Goal: Task Accomplishment & Management: Manage account settings

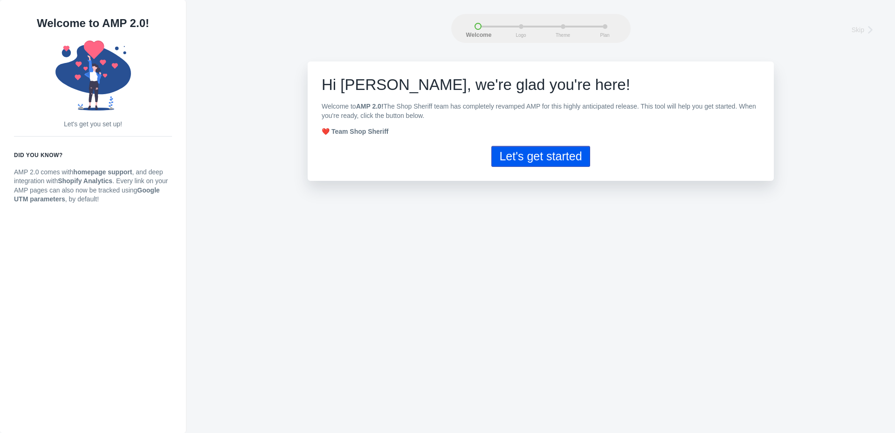
click at [546, 158] on button "Let's get started" at bounding box center [540, 156] width 98 height 21
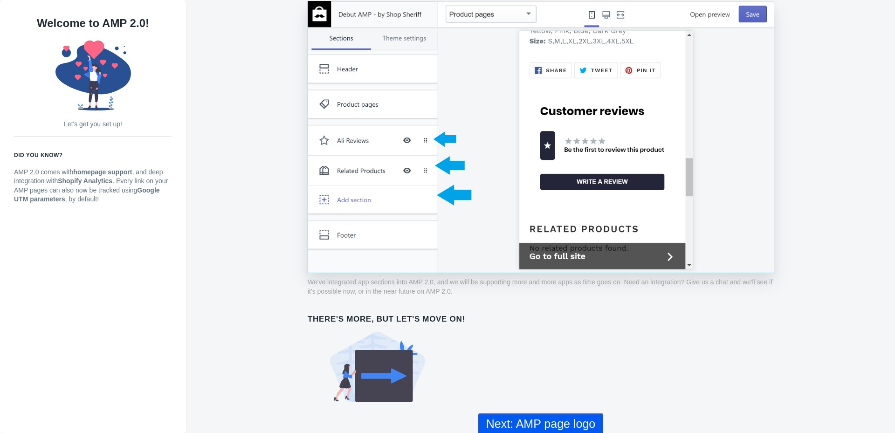
scroll to position [655, 0]
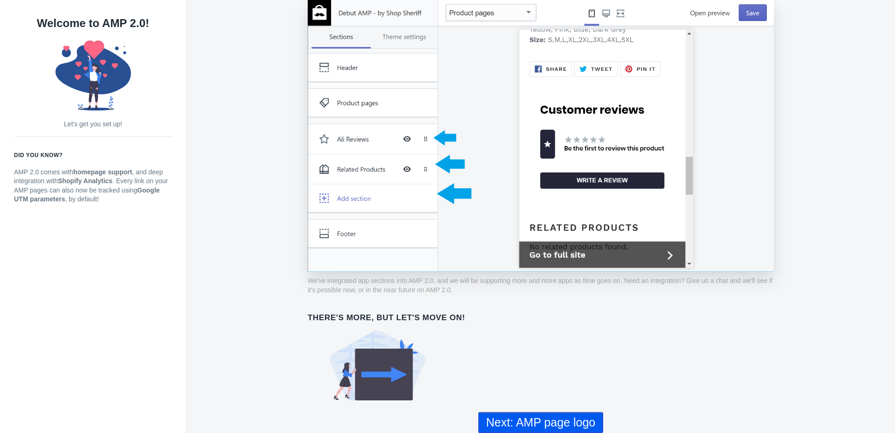
click at [549, 422] on button "Next: AMP page logo" at bounding box center [540, 422] width 125 height 21
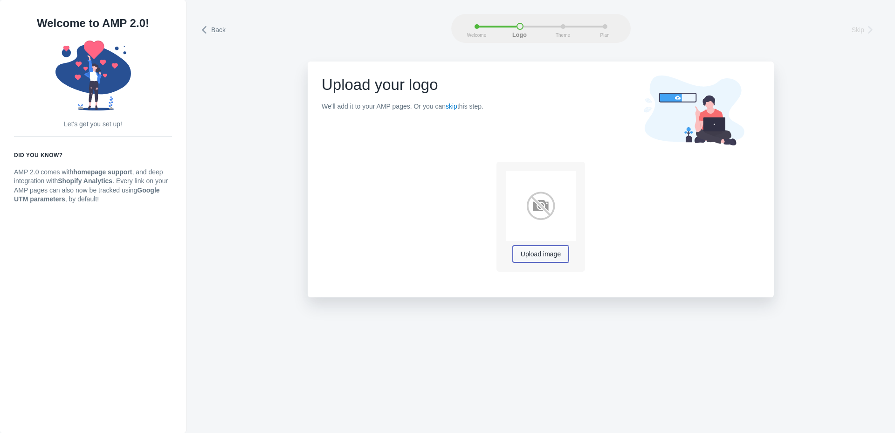
click at [544, 254] on span "Upload image" at bounding box center [541, 254] width 40 height 7
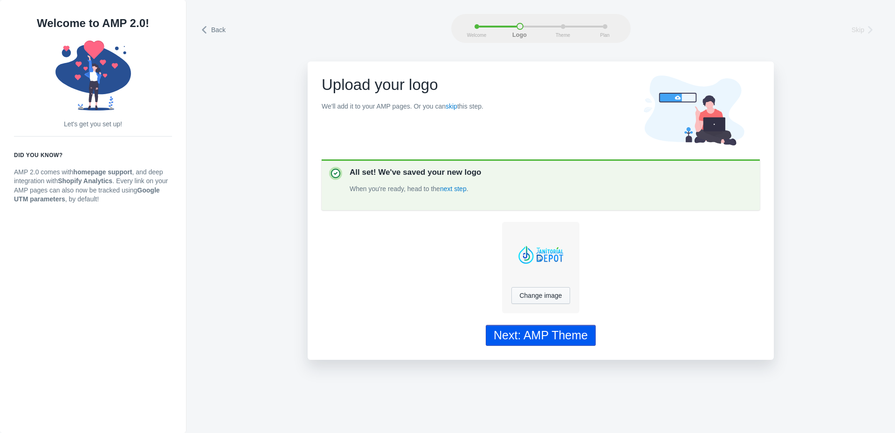
click at [542, 339] on div "Next: AMP Theme" at bounding box center [541, 336] width 94 height 14
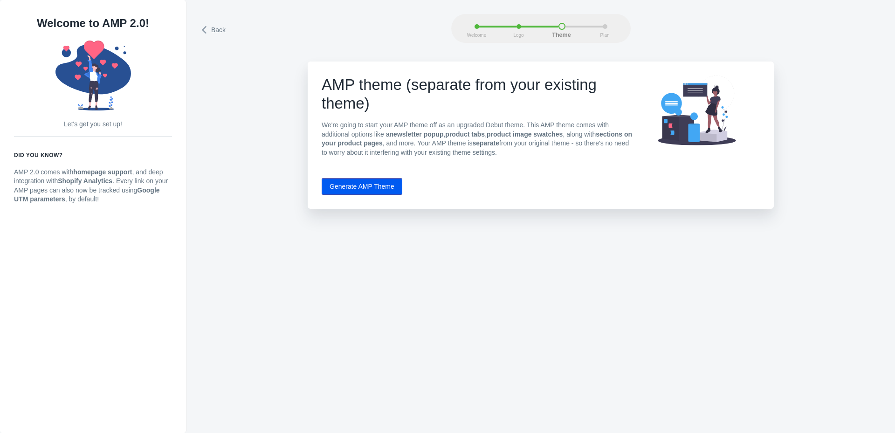
click at [369, 186] on button "Generate AMP Theme" at bounding box center [362, 186] width 81 height 17
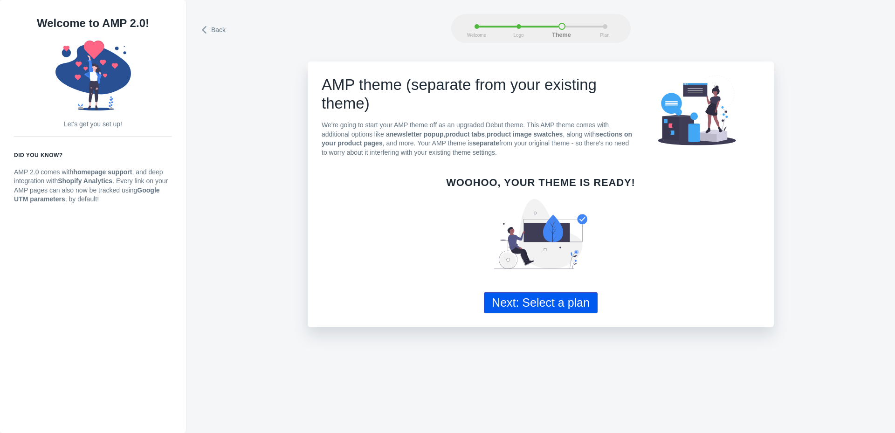
click at [568, 308] on button "Next: Select a plan" at bounding box center [541, 302] width 114 height 21
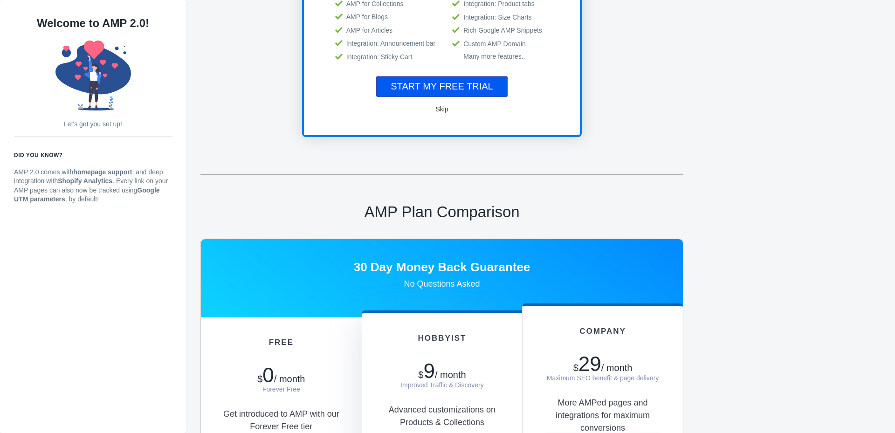
scroll to position [140, 0]
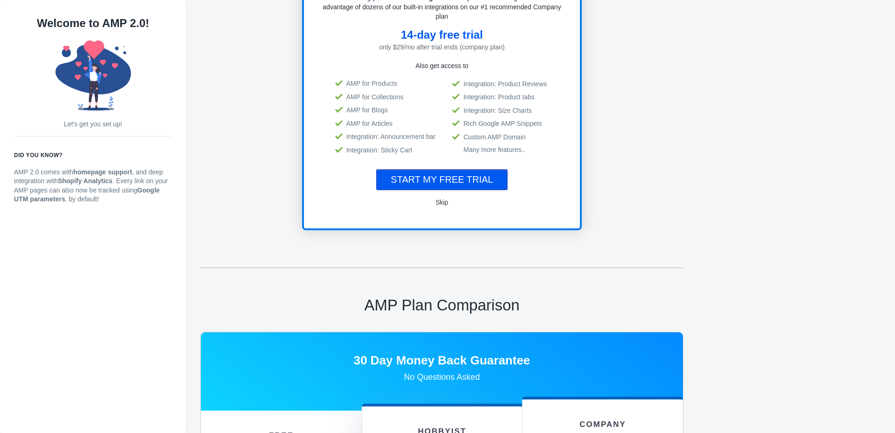
click at [441, 201] on span "Skip" at bounding box center [442, 202] width 13 height 7
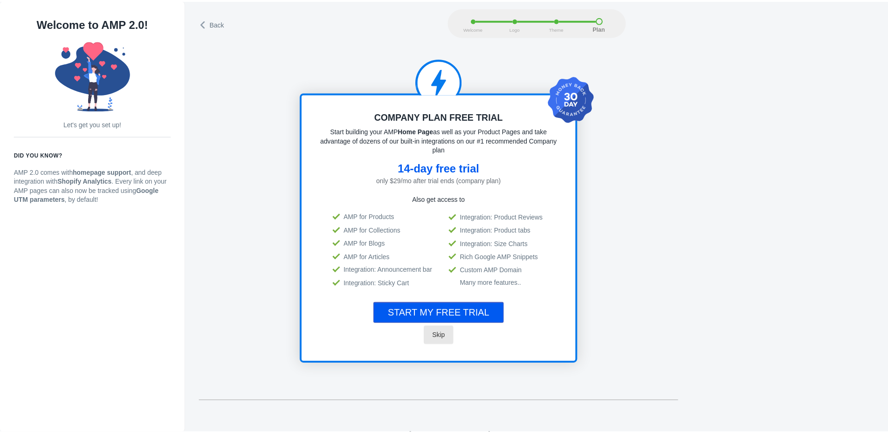
scroll to position [0, 0]
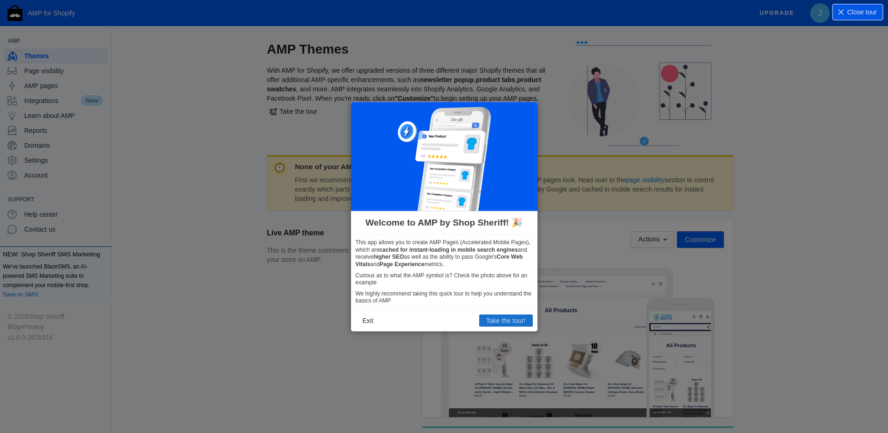
click at [501, 321] on button "Take the tour!" at bounding box center [506, 321] width 54 height 12
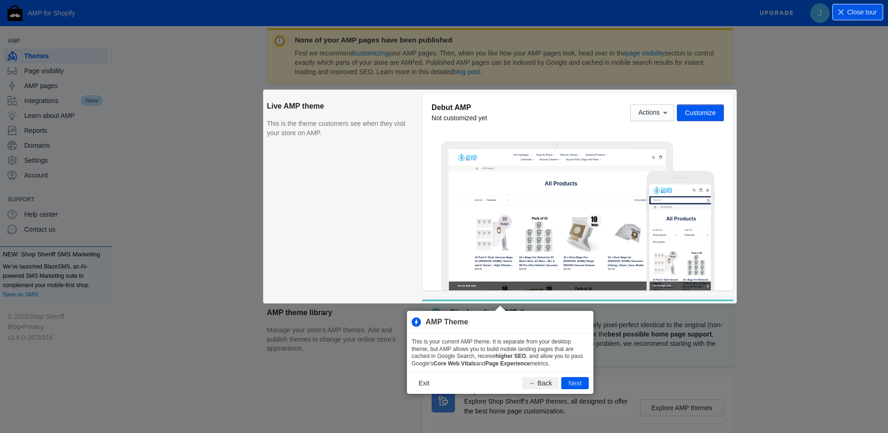
click at [705, 114] on div "None of your AMP pages have been published First we recommend customizing your …" at bounding box center [500, 254] width 466 height 453
click at [578, 383] on button "Next" at bounding box center [575, 383] width 28 height 12
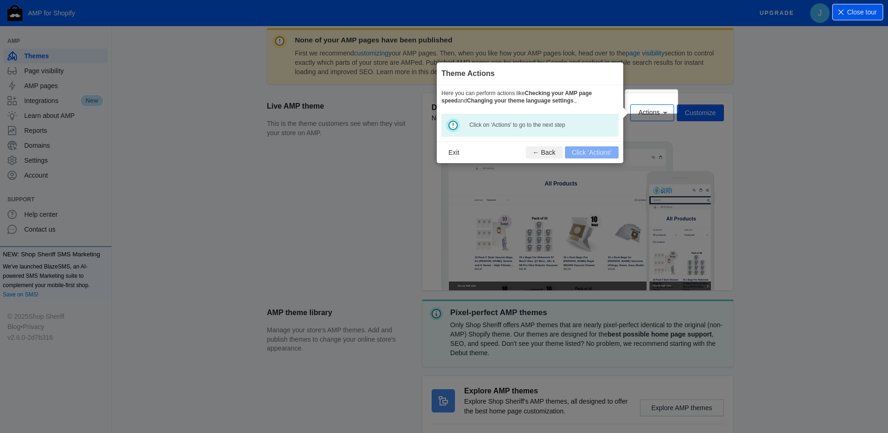
scroll to position [138, 0]
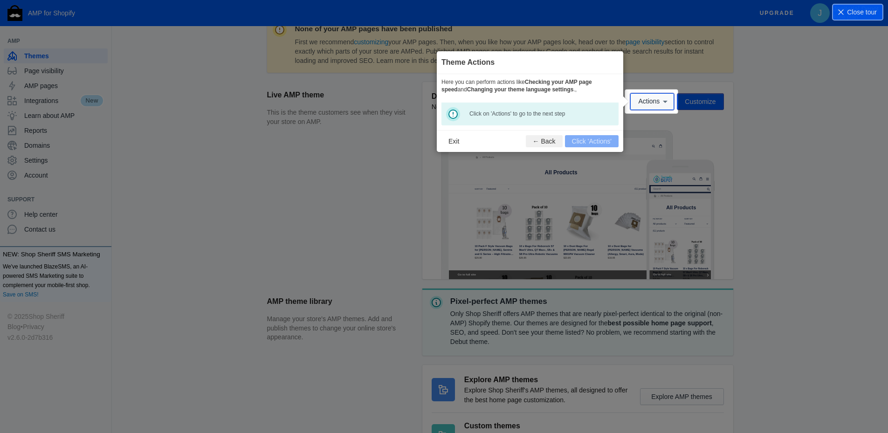
click at [645, 101] on span "Actions" at bounding box center [648, 101] width 21 height 7
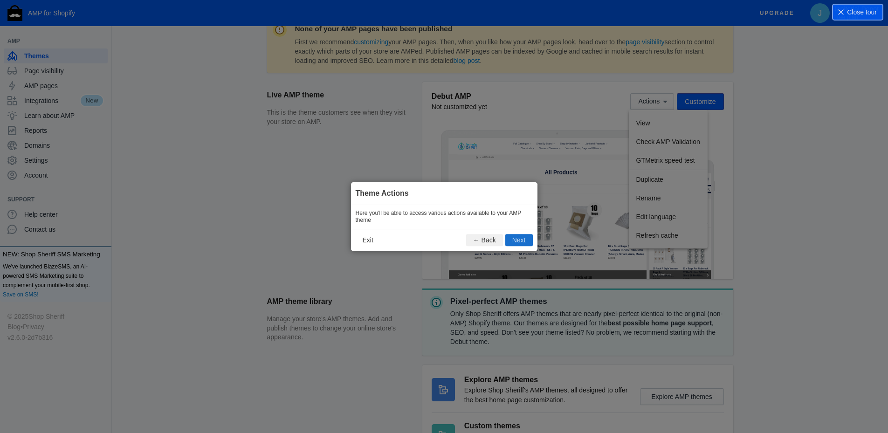
click at [524, 242] on button "Next" at bounding box center [519, 240] width 28 height 12
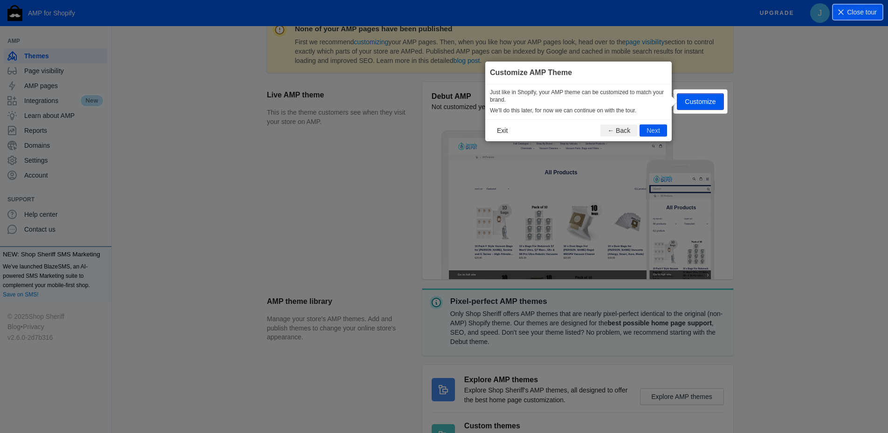
click at [705, 99] on div "Actions Customize" at bounding box center [676, 101] width 93 height 17
click at [654, 130] on button "Next" at bounding box center [654, 131] width 28 height 12
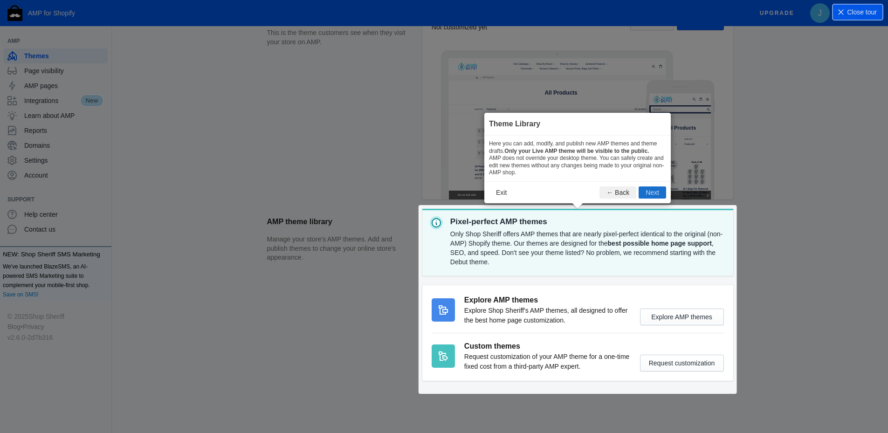
click at [653, 194] on button "Next" at bounding box center [653, 193] width 28 height 12
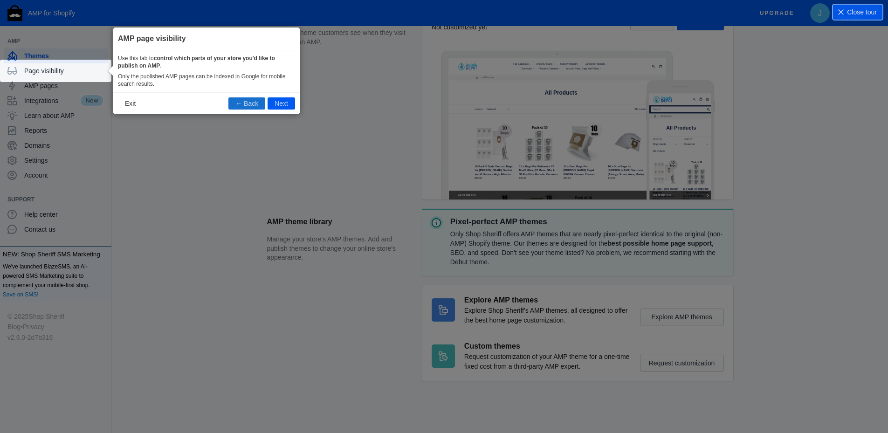
click at [241, 104] on button "← Back" at bounding box center [246, 103] width 37 height 12
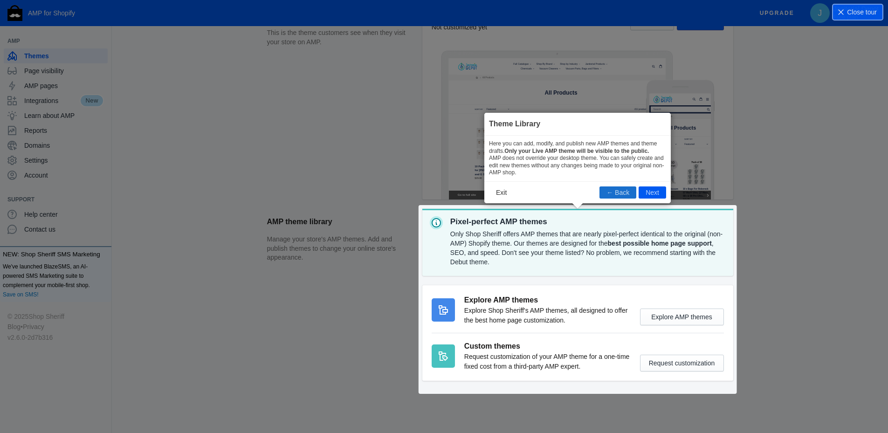
click at [614, 190] on button "← Back" at bounding box center [618, 193] width 37 height 12
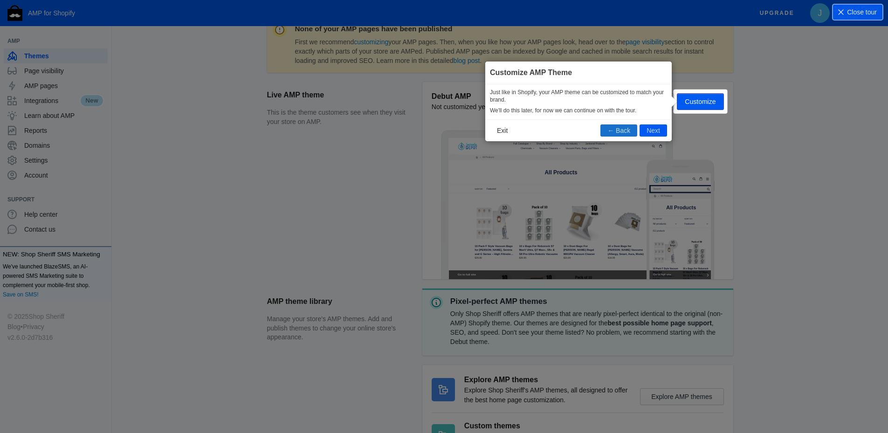
click at [617, 130] on button "← Back" at bounding box center [619, 131] width 37 height 12
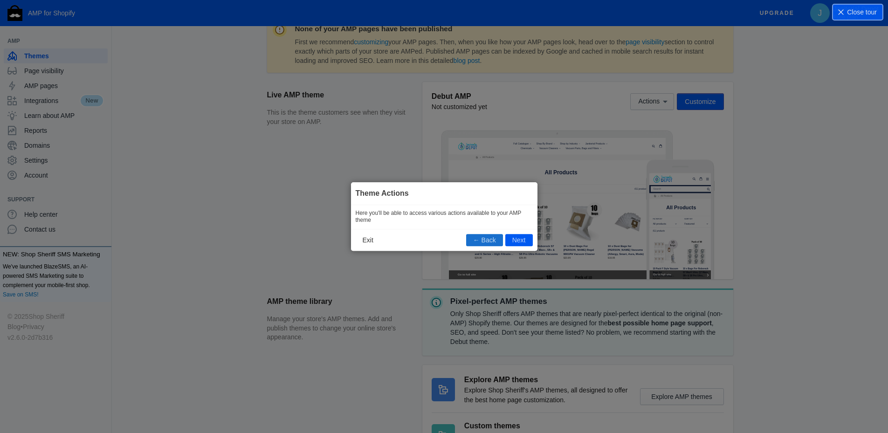
click at [488, 239] on button "← Back" at bounding box center [484, 240] width 37 height 12
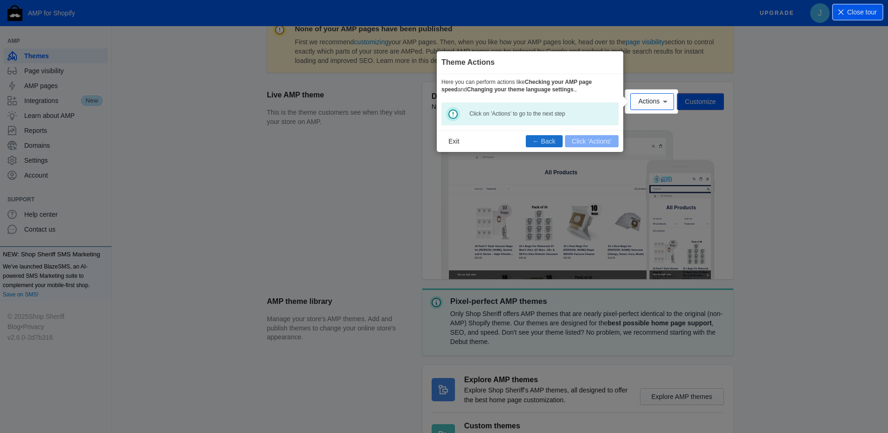
click at [545, 145] on button "← Back" at bounding box center [544, 141] width 37 height 12
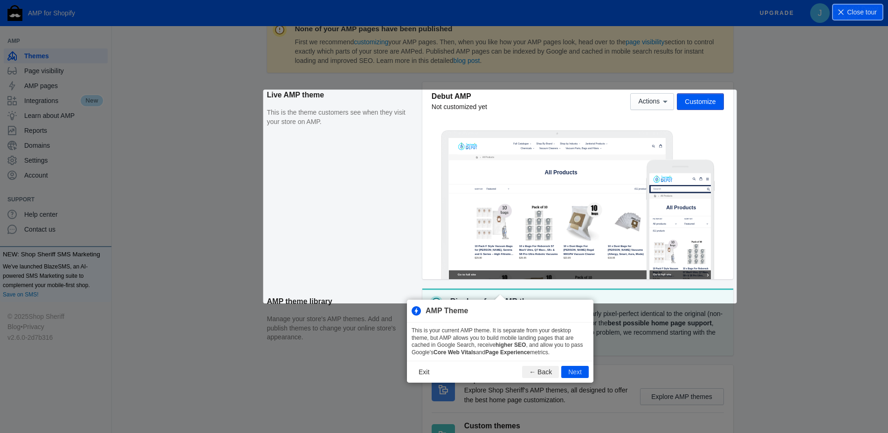
scroll to position [127, 0]
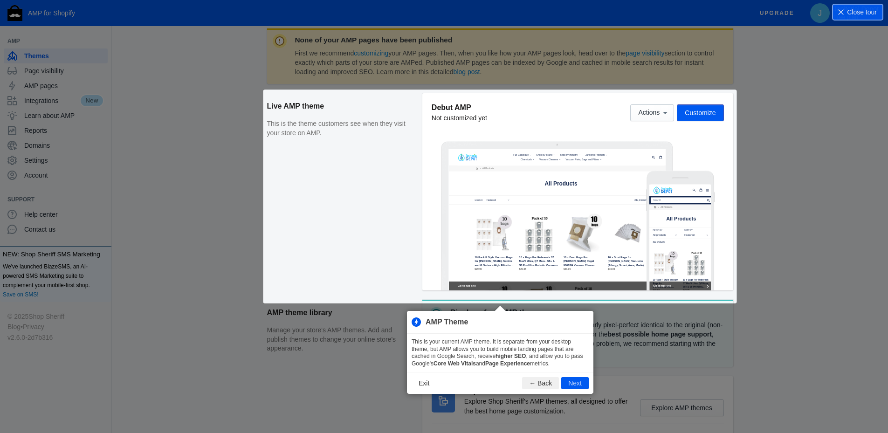
click at [539, 382] on button "← Back" at bounding box center [540, 383] width 37 height 12
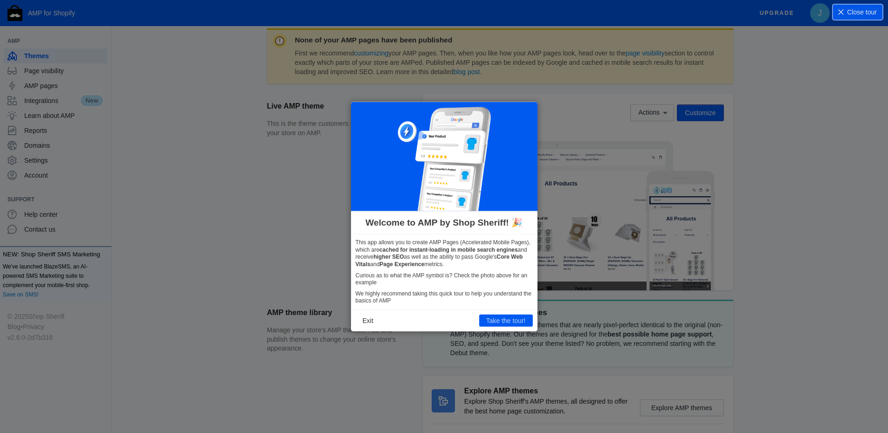
click at [509, 322] on button "Take the tour!" at bounding box center [506, 321] width 54 height 12
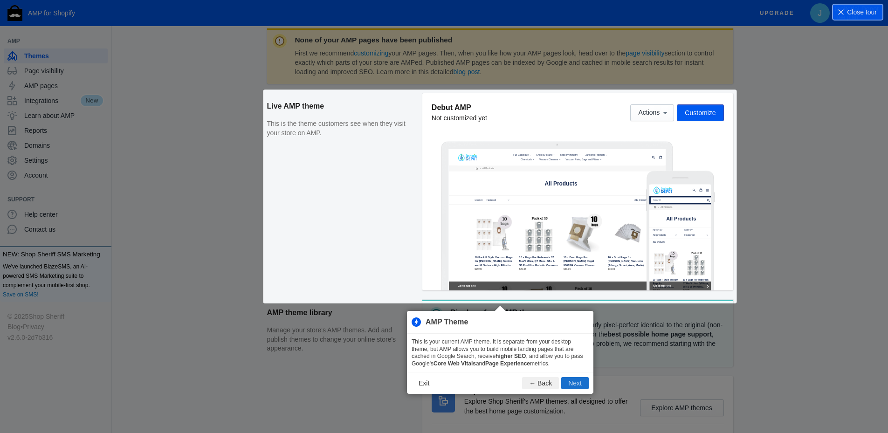
click at [580, 384] on button "Next" at bounding box center [575, 383] width 28 height 12
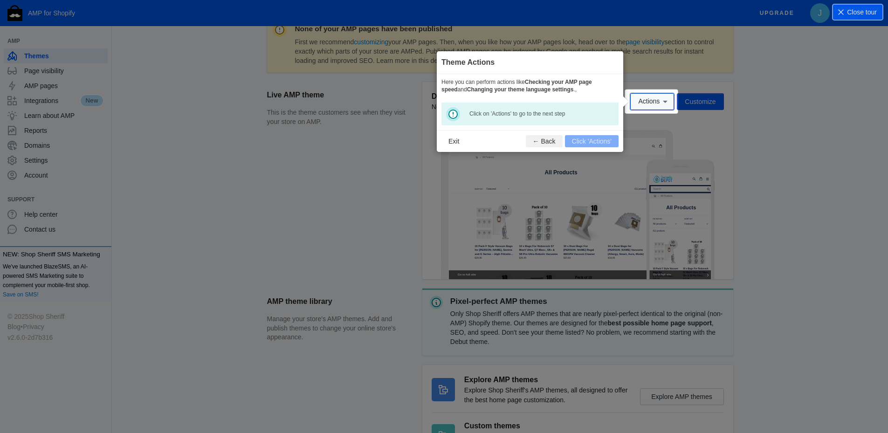
click at [657, 102] on span "Actions" at bounding box center [648, 101] width 21 height 7
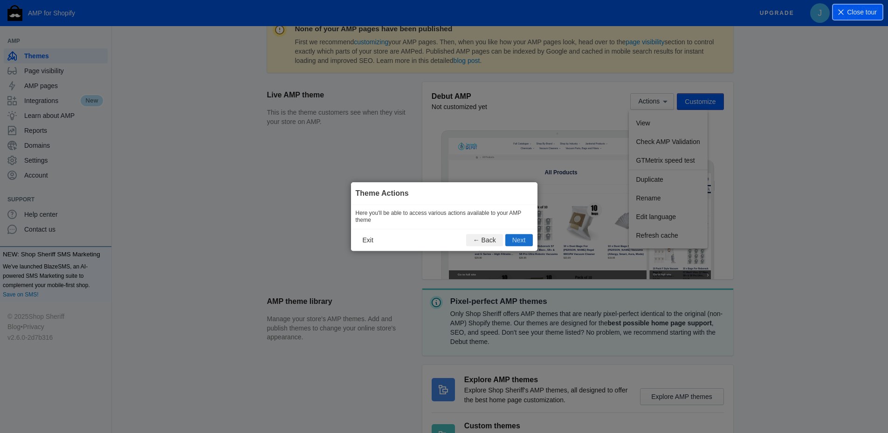
click at [523, 242] on button "Next" at bounding box center [519, 240] width 28 height 12
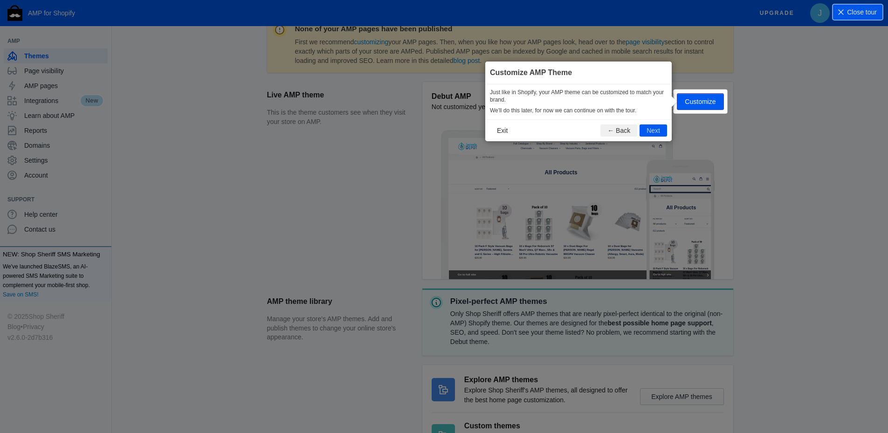
click at [699, 103] on div "Actions Customize" at bounding box center [676, 101] width 93 height 17
click at [653, 129] on button "Next" at bounding box center [654, 131] width 28 height 12
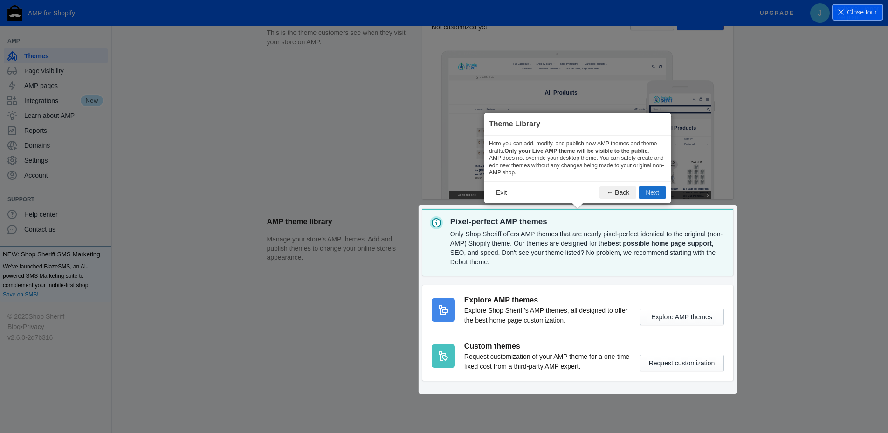
click at [652, 193] on button "Next" at bounding box center [653, 193] width 28 height 12
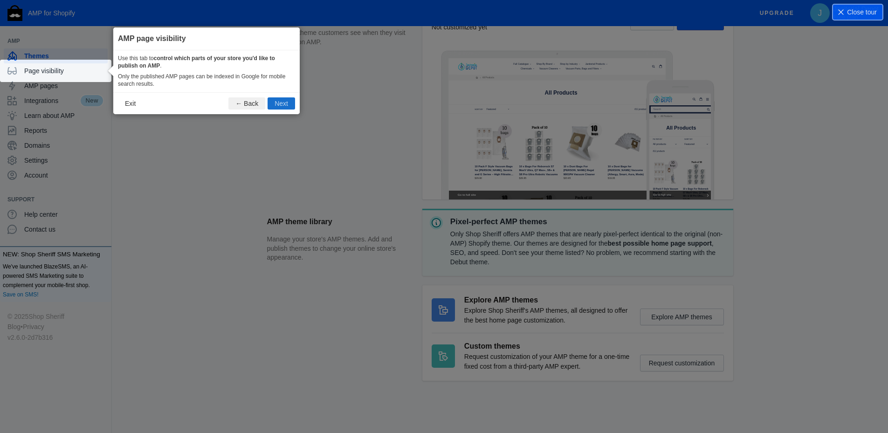
click at [285, 105] on button "Next" at bounding box center [282, 103] width 28 height 12
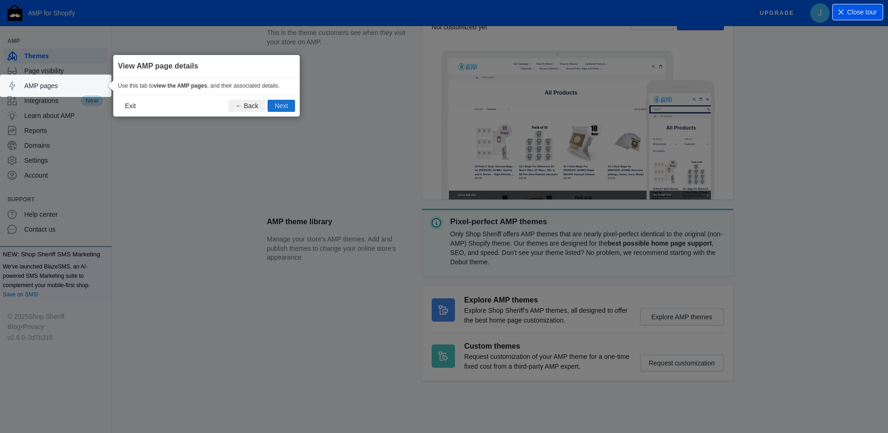
click at [287, 105] on button "Next" at bounding box center [282, 106] width 28 height 12
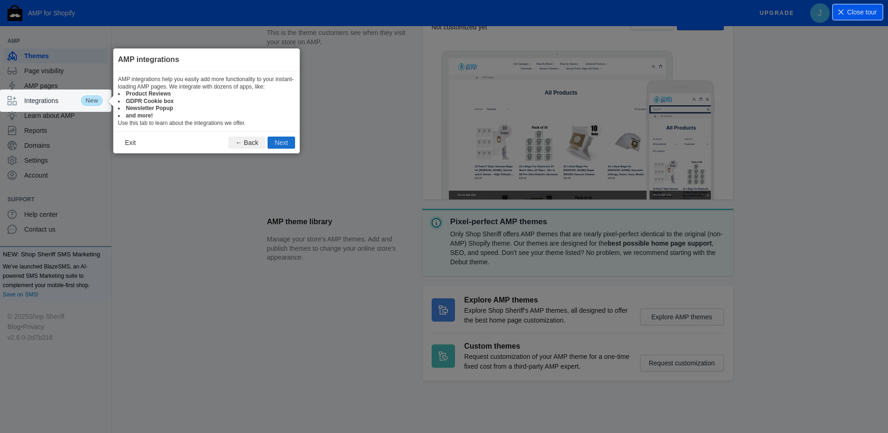
click at [292, 141] on button "Next" at bounding box center [282, 143] width 28 height 12
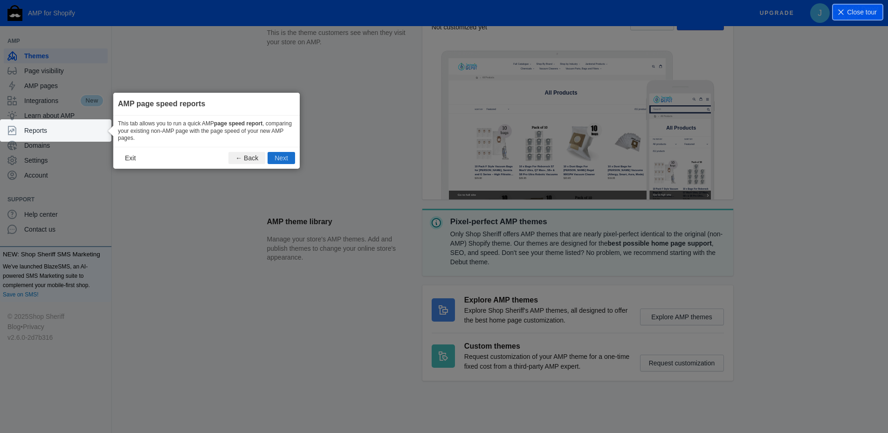
click at [290, 160] on button "Next" at bounding box center [282, 158] width 28 height 12
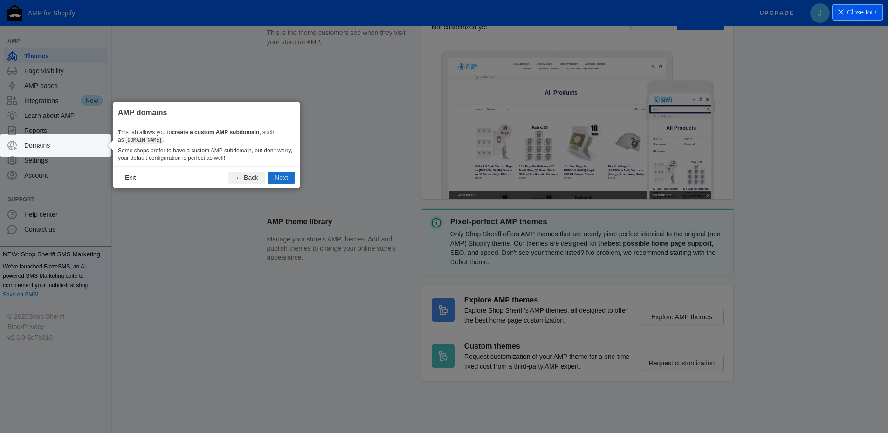
click at [288, 179] on button "Next" at bounding box center [282, 178] width 28 height 12
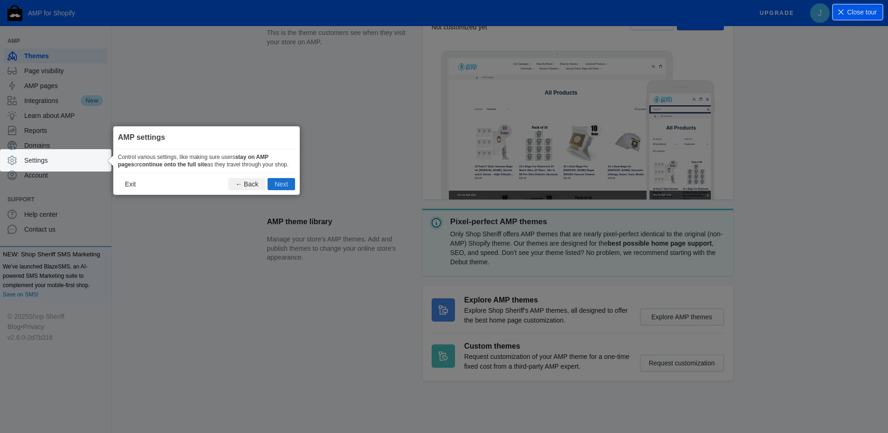
click at [291, 186] on button "Next" at bounding box center [282, 184] width 28 height 12
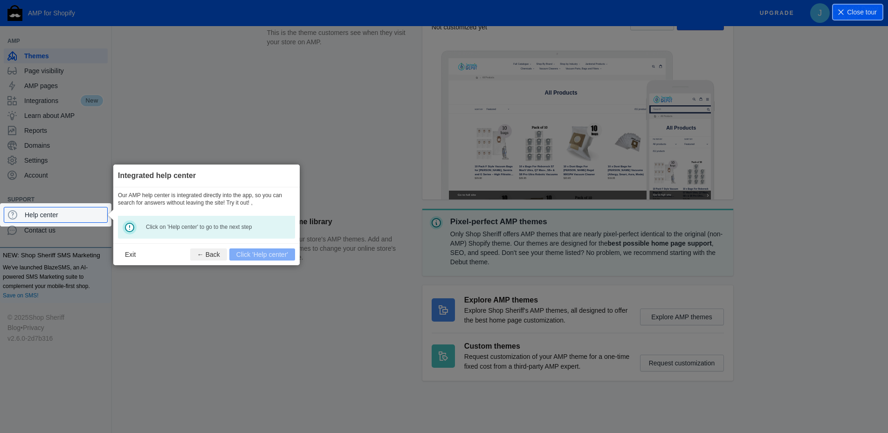
click at [270, 256] on footer "Exit ← Back Click 'Help center'" at bounding box center [206, 254] width 187 height 22
click at [130, 253] on button "Exit" at bounding box center [130, 255] width 25 height 12
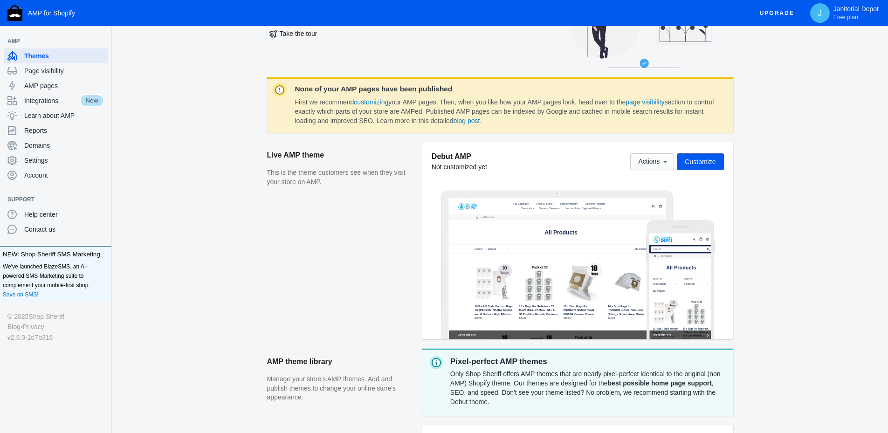
scroll to position [31, 0]
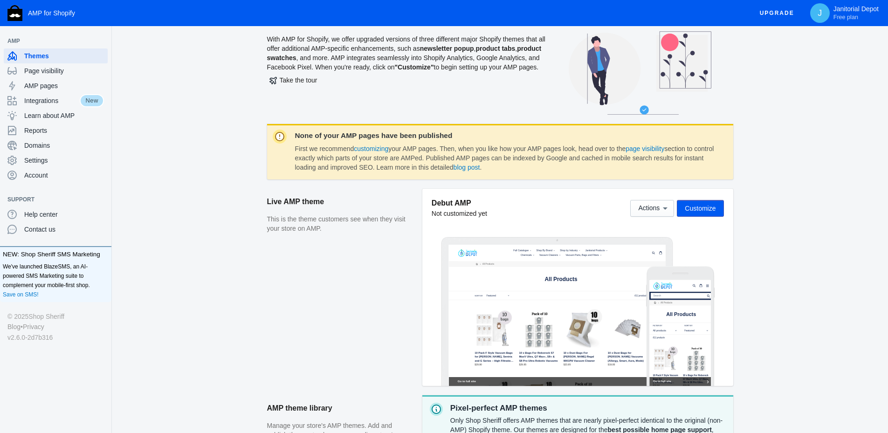
click at [712, 210] on span "Customize" at bounding box center [700, 208] width 31 height 7
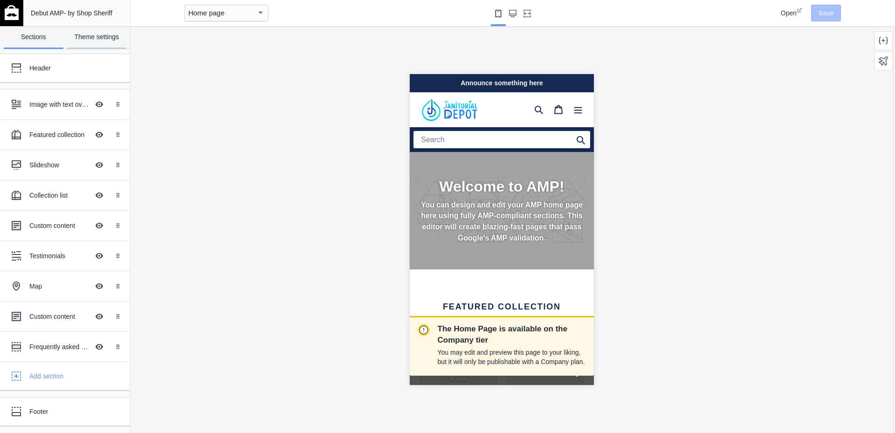
scroll to position [0, 157]
click at [102, 39] on link "Theme settings" at bounding box center [97, 37] width 60 height 23
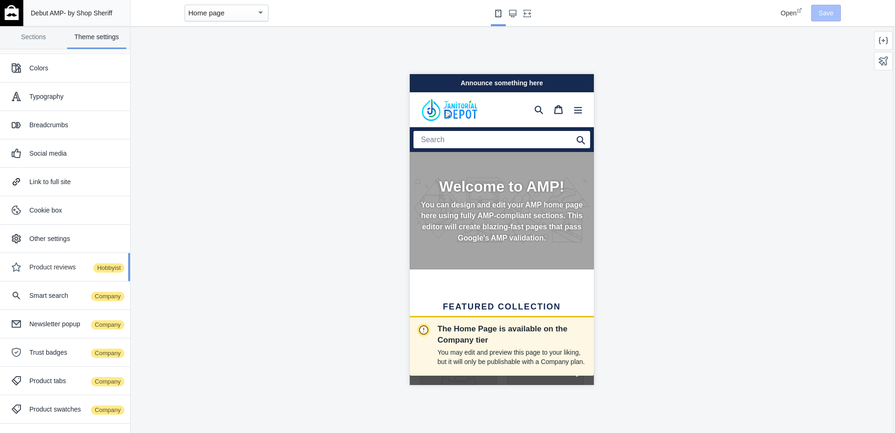
scroll to position [0, 0]
click at [55, 270] on div "Product reviews Hobbyist" at bounding box center [76, 267] width 94 height 9
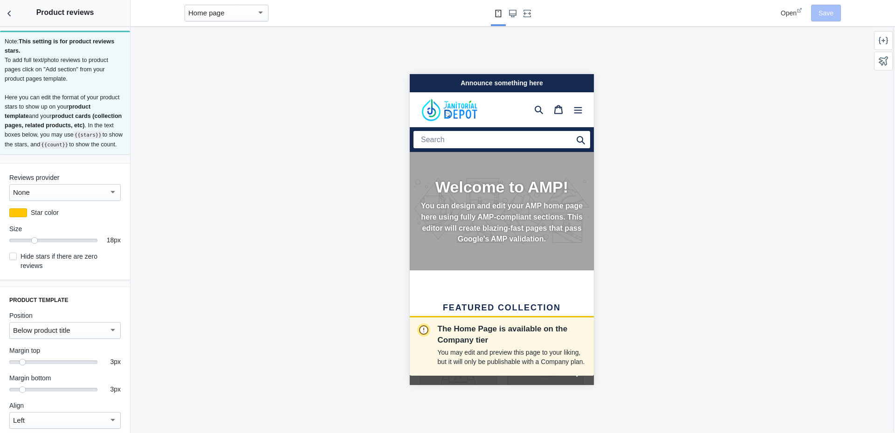
scroll to position [0, 157]
click at [57, 198] on div "None" at bounding box center [61, 192] width 96 height 11
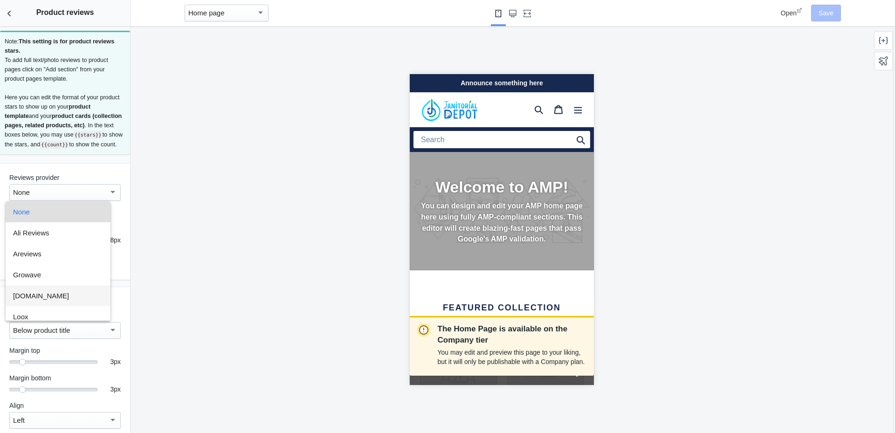
click at [41, 293] on span "Judge.me" at bounding box center [58, 295] width 90 height 21
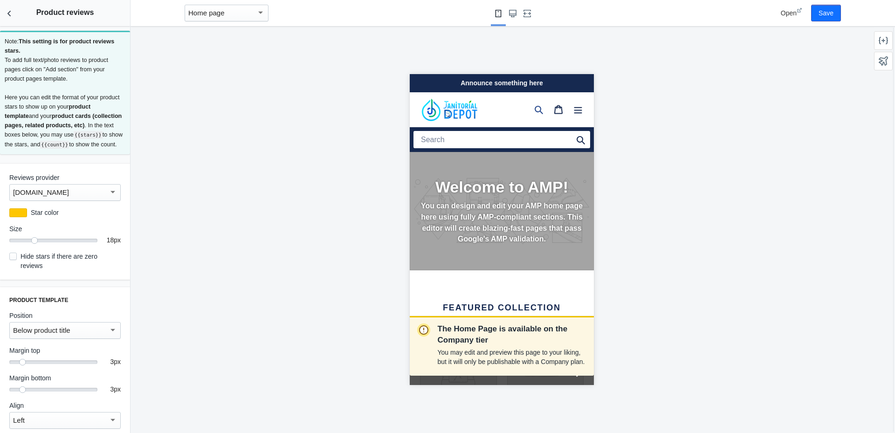
click at [534, 110] on icon at bounding box center [538, 109] width 9 height 9
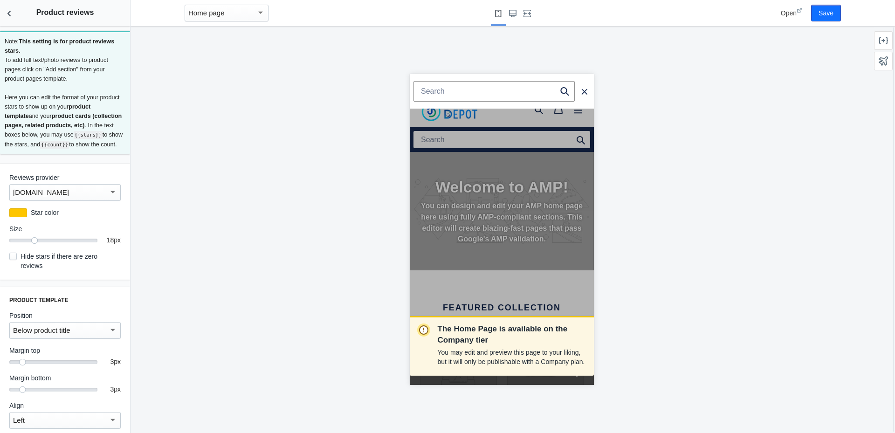
click at [325, 118] on div "The Home Page is available on the Company tier You may edit and preview this pa…" at bounding box center [502, 229] width 742 height 407
click at [581, 89] on icon "Search" at bounding box center [584, 91] width 7 height 8
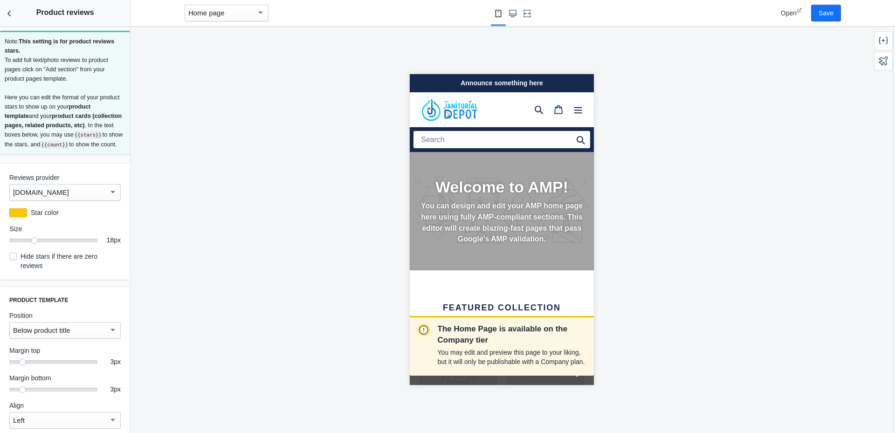
click at [554, 109] on icon at bounding box center [558, 109] width 9 height 9
click at [13, 260] on input "Hide stars if there are zero reviews" at bounding box center [12, 256] width 7 height 7
checkbox input "true"
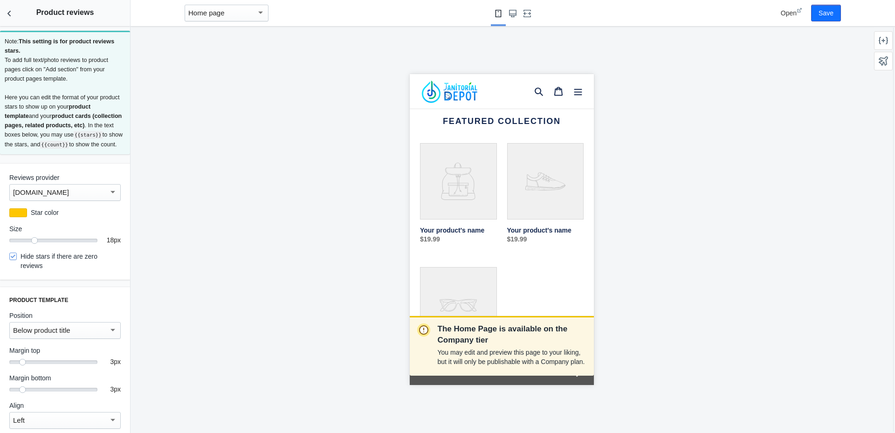
click at [456, 182] on link "Your product's name" at bounding box center [458, 197] width 77 height 108
click at [6, 10] on icon "Back to sections" at bounding box center [9, 13] width 9 height 9
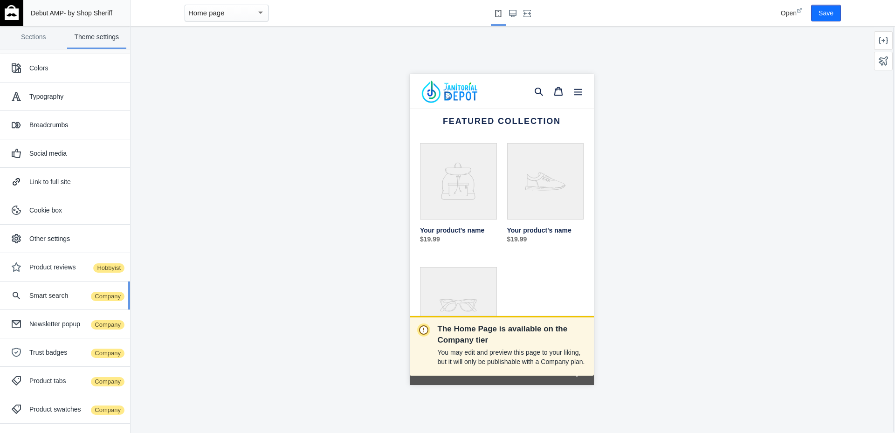
scroll to position [0, 157]
click at [58, 298] on div "Smart search Company" at bounding box center [76, 295] width 94 height 9
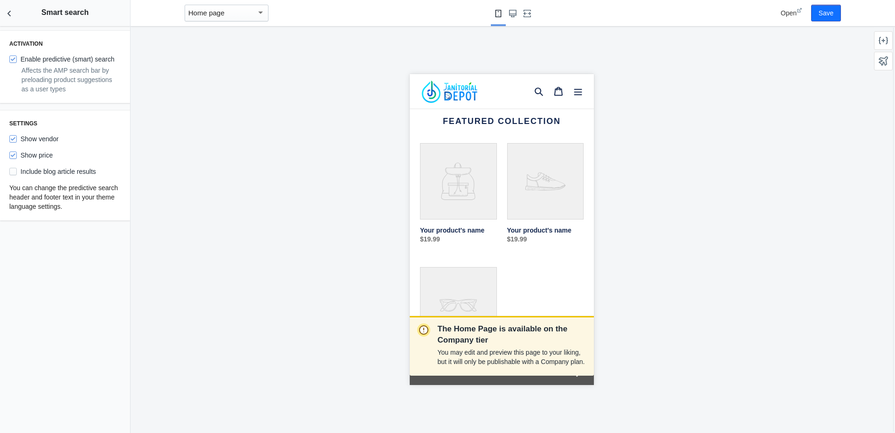
scroll to position [0, 0]
click at [9, 11] on icon "Back to sections" at bounding box center [9, 13] width 9 height 9
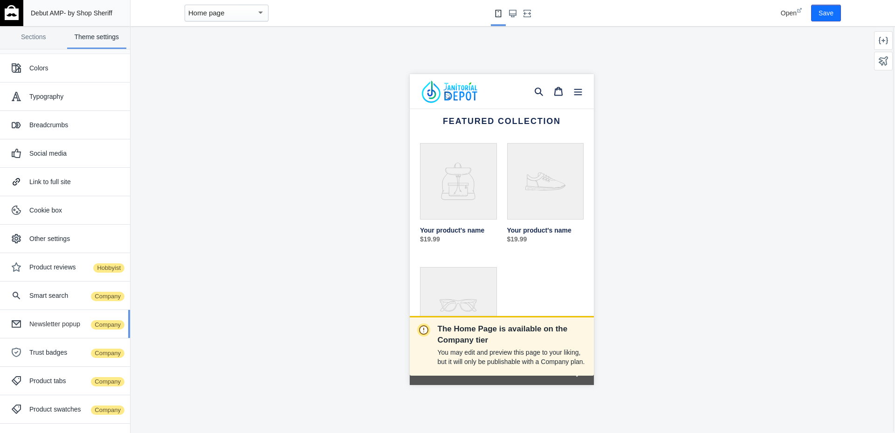
scroll to position [47, 0]
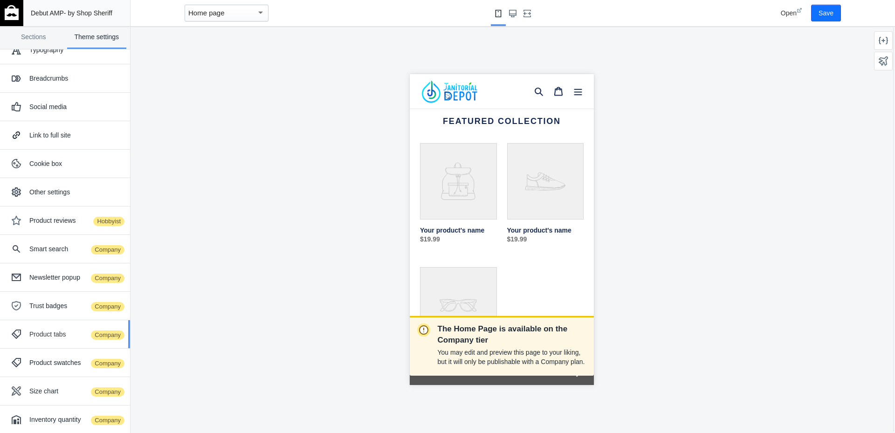
click at [48, 335] on div "Product tabs Company" at bounding box center [76, 334] width 94 height 9
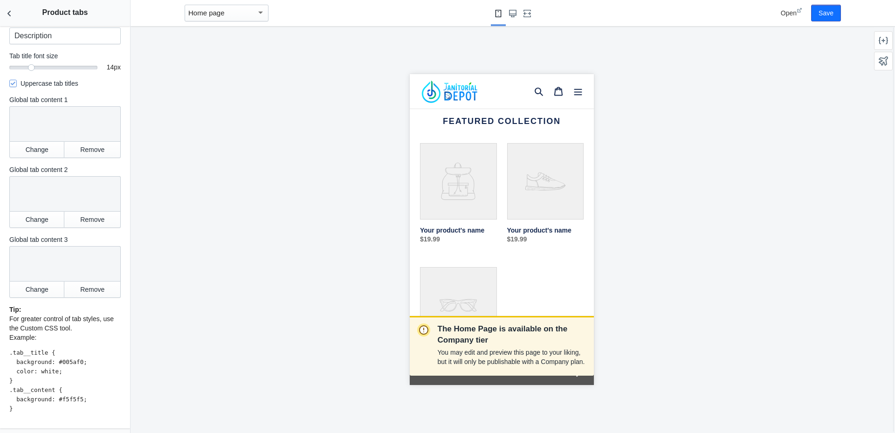
scroll to position [0, 0]
click at [8, 11] on icon "Back to sections" at bounding box center [9, 13] width 9 height 9
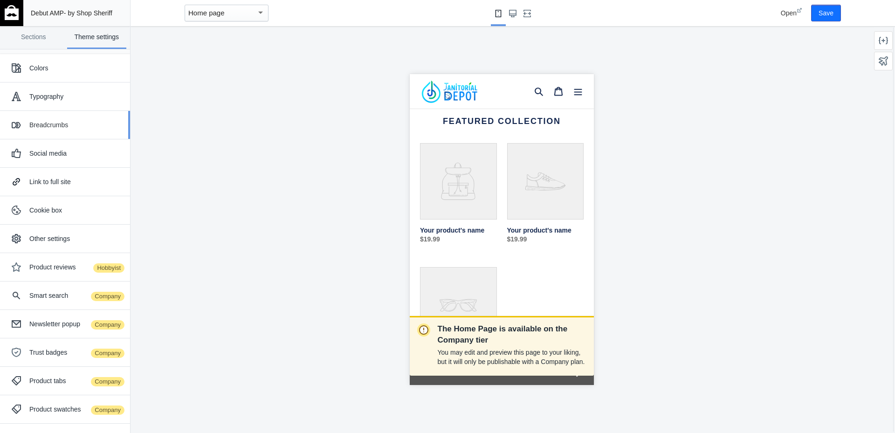
click at [58, 123] on div "Breadcrumbs" at bounding box center [76, 124] width 94 height 9
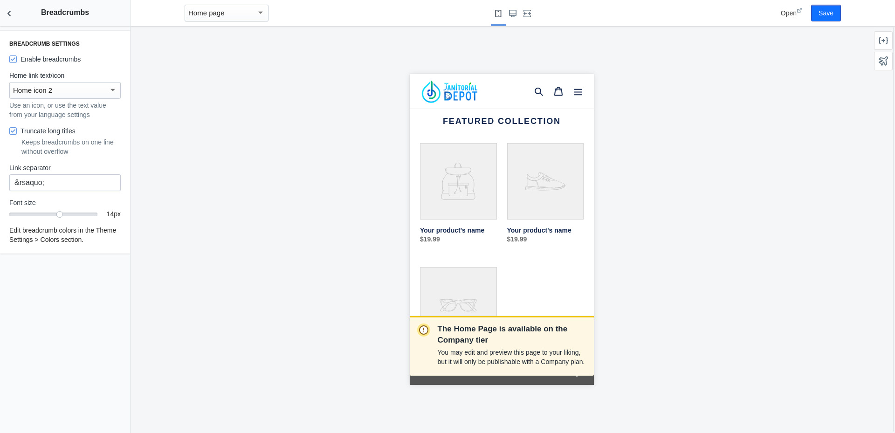
scroll to position [0, 157]
click at [7, 14] on icon "Back to sections" at bounding box center [9, 13] width 9 height 9
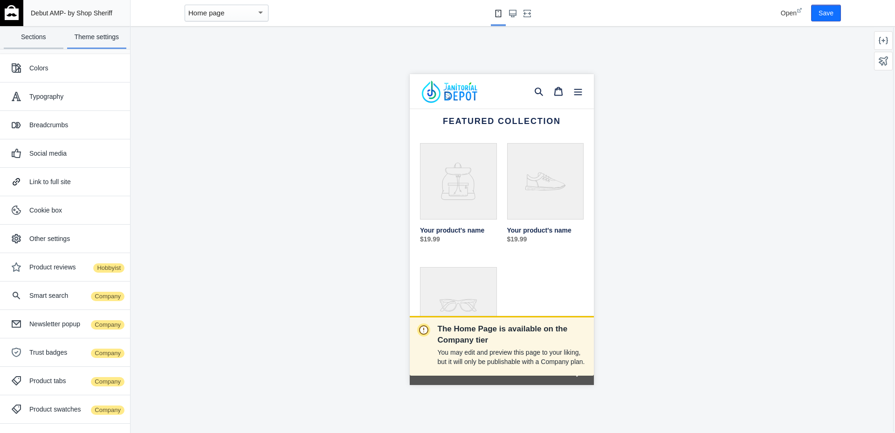
scroll to position [0, 0]
click at [28, 41] on link "Sections" at bounding box center [34, 37] width 60 height 23
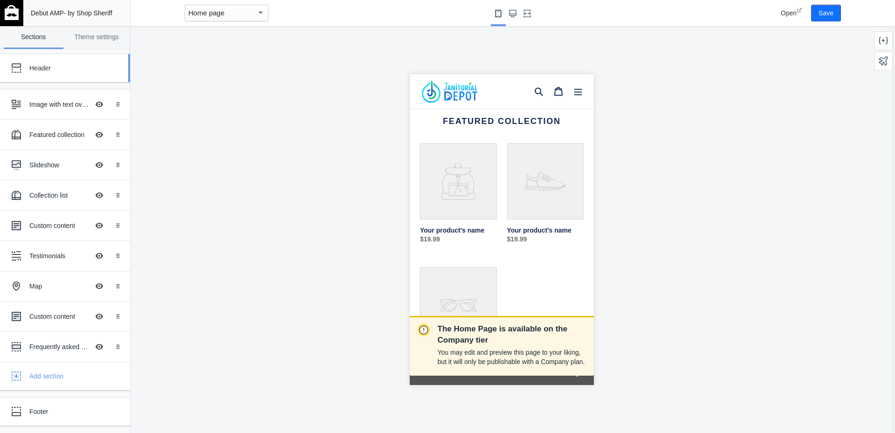
scroll to position [0, 157]
click at [36, 71] on div "Header" at bounding box center [69, 67] width 80 height 9
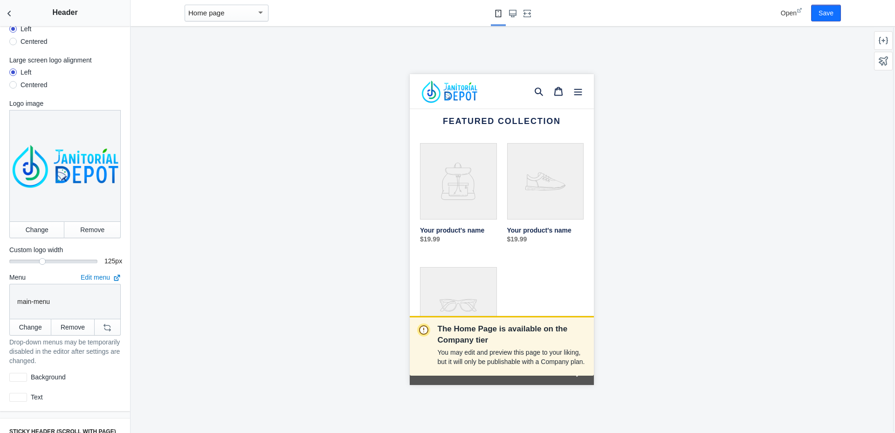
scroll to position [0, 0]
drag, startPoint x: 37, startPoint y: 258, endPoint x: 25, endPoint y: 256, distance: 12.3
click at [25, 257] on div at bounding box center [29, 261] width 9 height 9
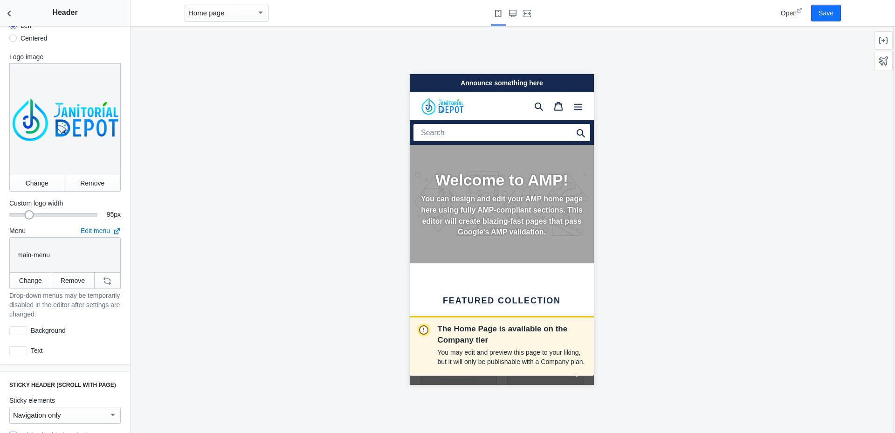
scroll to position [0, 157]
click at [92, 227] on link "Edit menu" at bounding box center [101, 230] width 40 height 7
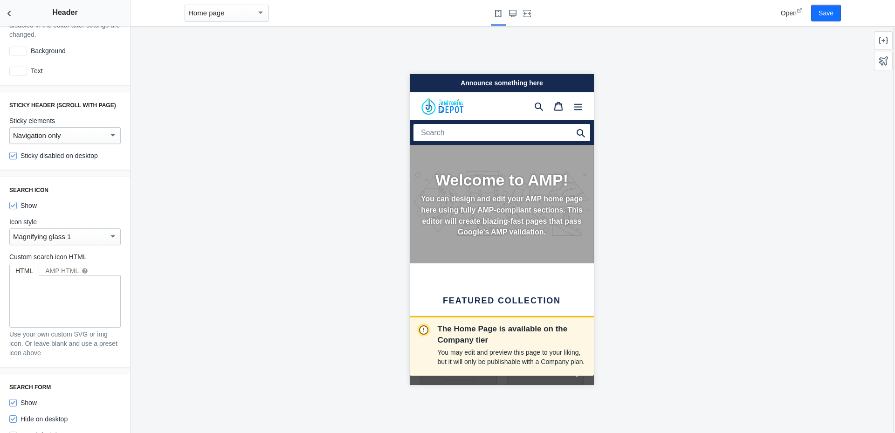
scroll to position [420, 0]
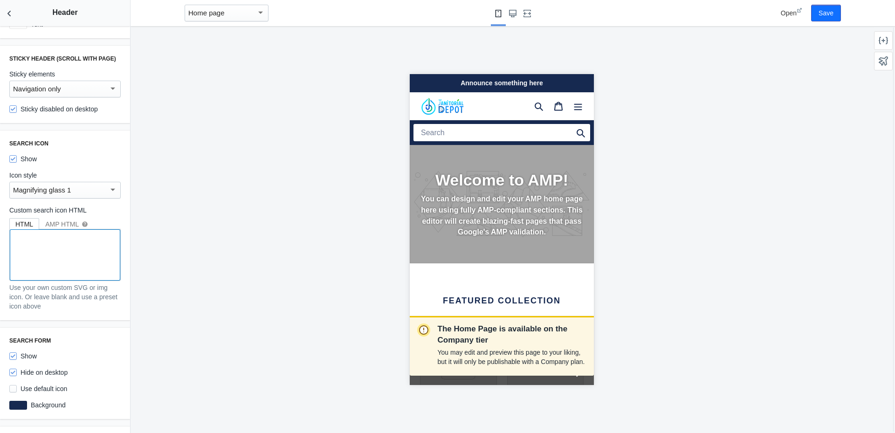
click at [47, 270] on textarea at bounding box center [65, 254] width 111 height 51
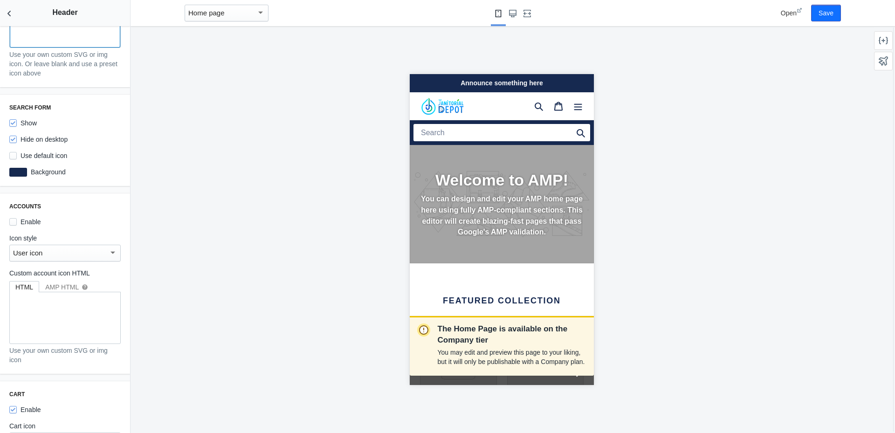
scroll to position [1, 0]
click at [22, 398] on h3 "Cart" at bounding box center [64, 394] width 111 height 7
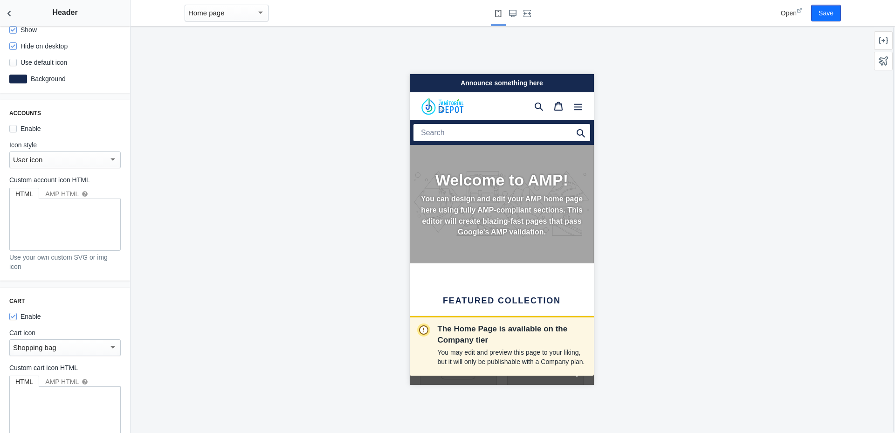
scroll to position [839, 0]
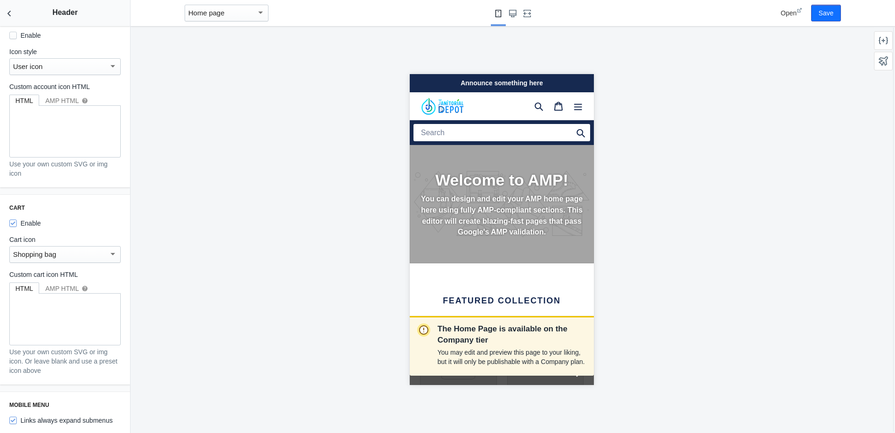
click at [89, 260] on div "Shopping bag" at bounding box center [61, 254] width 96 height 11
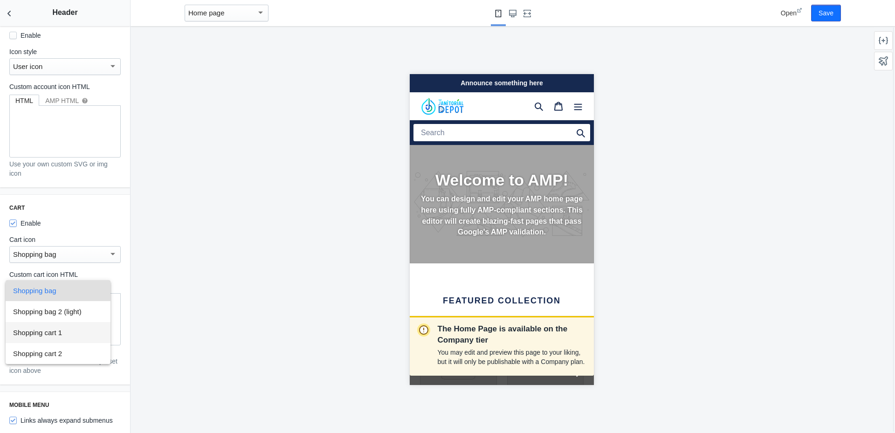
click at [43, 330] on span "Shopping cart 1" at bounding box center [58, 332] width 90 height 21
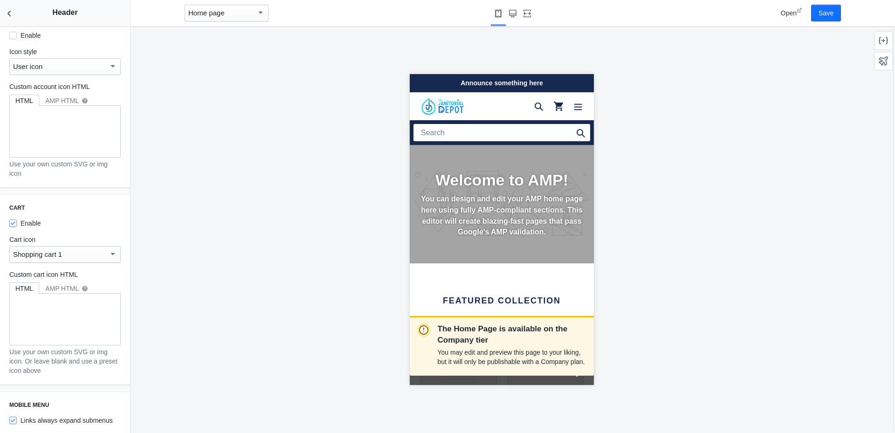
click at [62, 258] on mat-select-trigger "Shopping cart 1" at bounding box center [37, 254] width 49 height 8
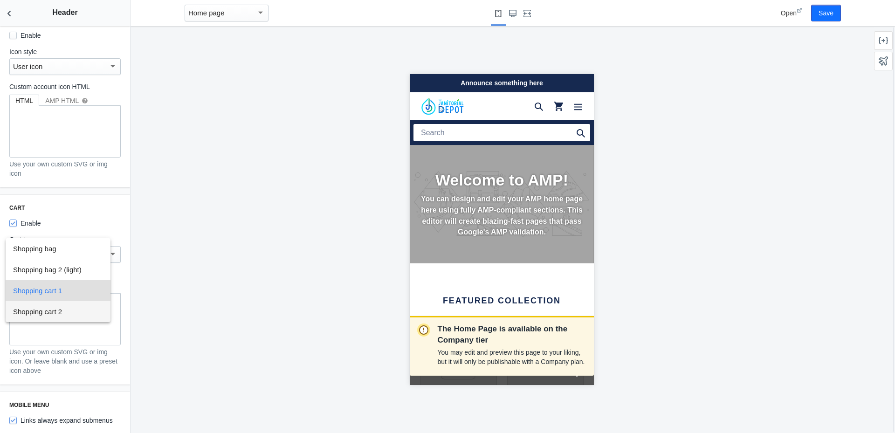
click at [48, 312] on span "Shopping cart 2" at bounding box center [58, 311] width 90 height 21
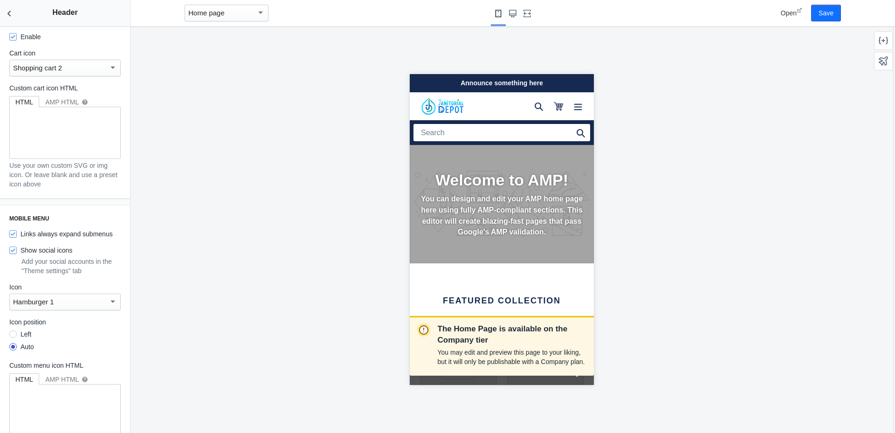
scroll to position [1073, 0]
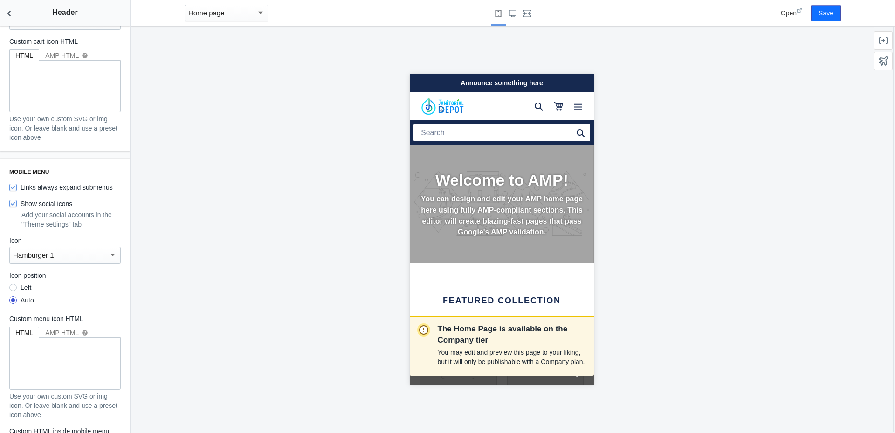
click at [83, 261] on div "Hamburger 1" at bounding box center [61, 255] width 96 height 11
click at [70, 331] on span "Hamburger 2 (light)" at bounding box center [58, 329] width 90 height 21
click at [62, 259] on mat-select-trigger "Hamburger 2 (light)" at bounding box center [43, 255] width 60 height 8
click at [54, 285] on span "Hamburger 1" at bounding box center [58, 287] width 90 height 21
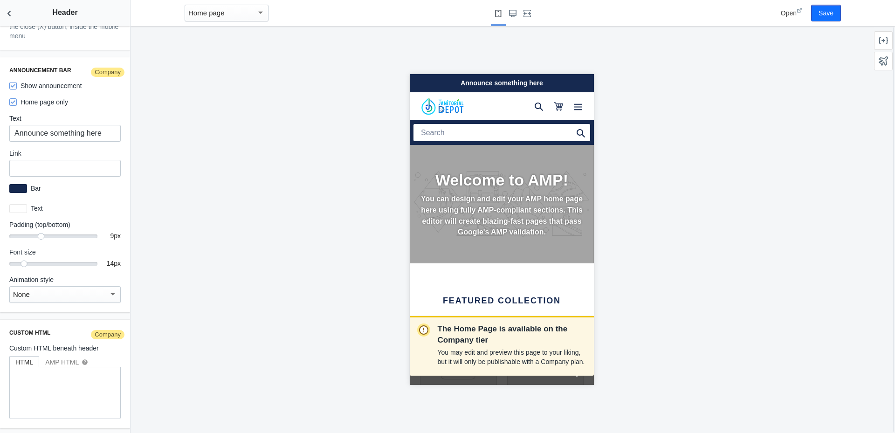
scroll to position [0, 0]
click at [9, 13] on use "Back to sections" at bounding box center [8, 14] width 3 height 6
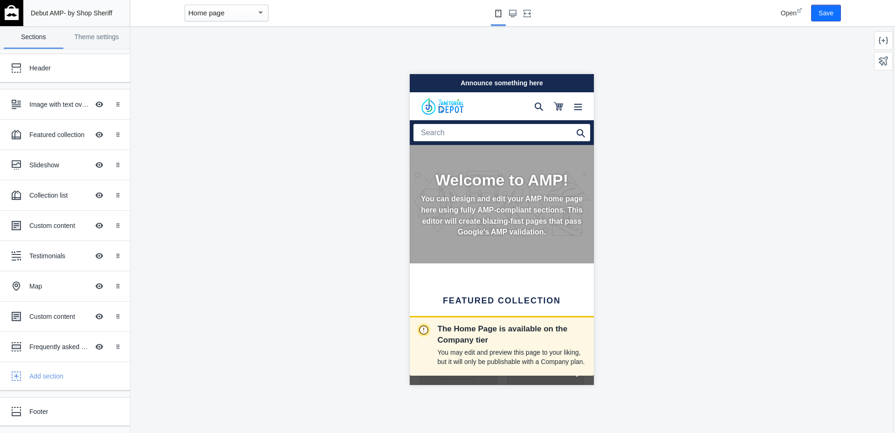
scroll to position [1328, 0]
click at [826, 12] on button "Save" at bounding box center [826, 13] width 30 height 17
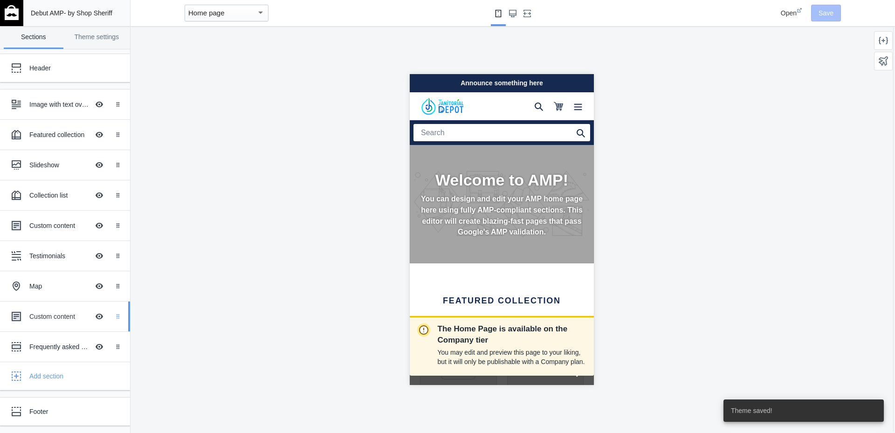
scroll to position [1, 0]
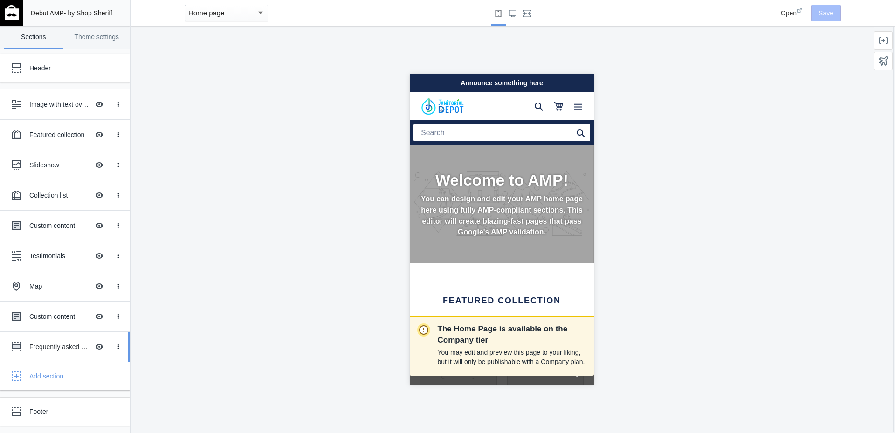
click at [49, 346] on div "Frequently asked questions" at bounding box center [59, 346] width 60 height 9
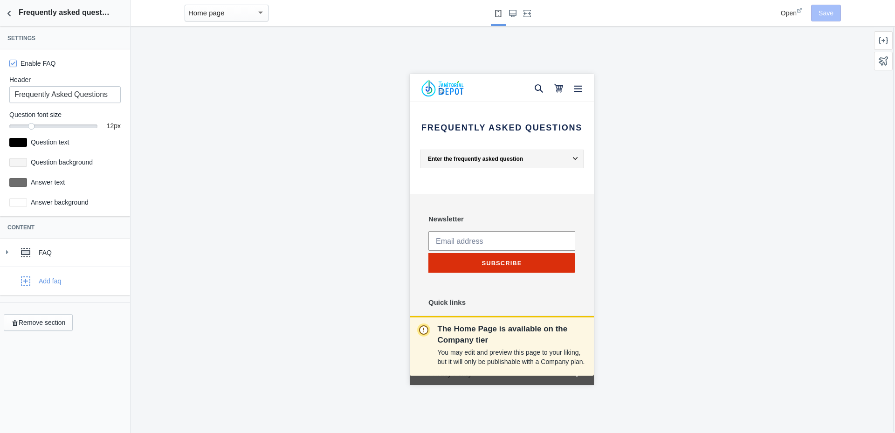
click at [530, 156] on div "Enter the frequently asked question" at bounding box center [503, 159] width 150 height 7
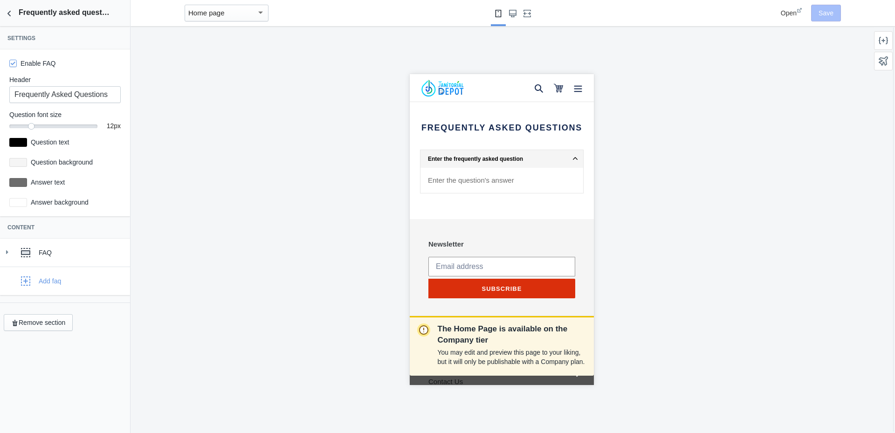
click at [530, 156] on div "Enter the frequently asked question" at bounding box center [503, 159] width 150 height 7
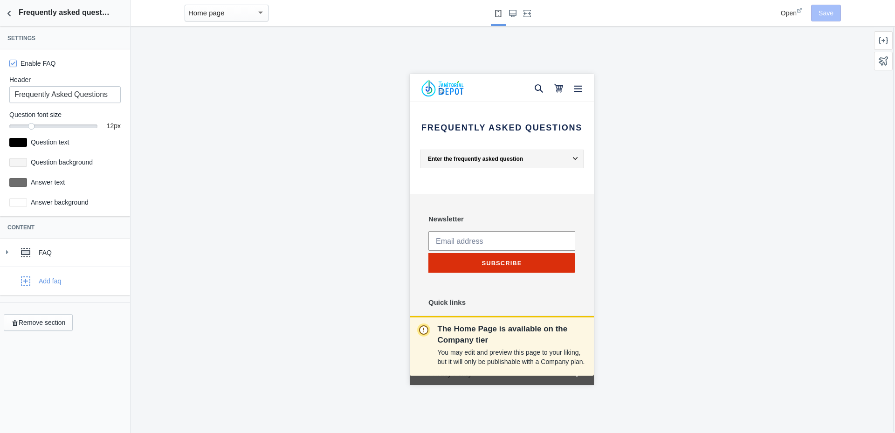
click at [284, 196] on div "The Home Page is available on the Company tier You may edit and preview this pa…" at bounding box center [502, 229] width 742 height 407
click at [16, 11] on button "Back to sections" at bounding box center [9, 13] width 19 height 26
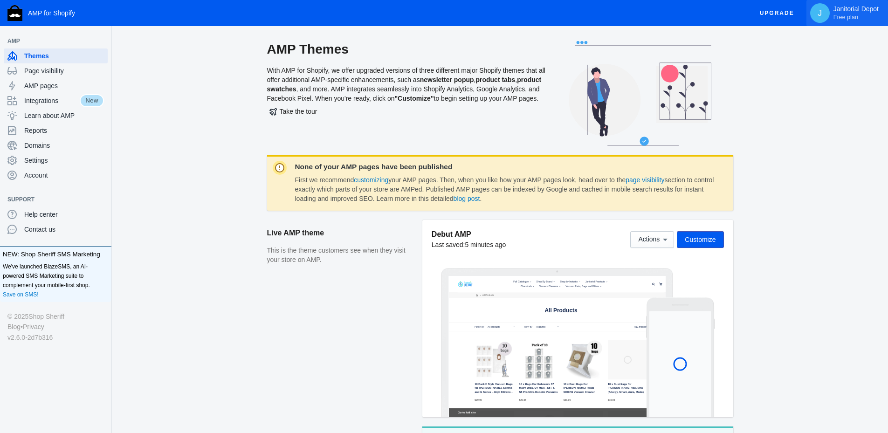
click at [844, 14] on span "Free plan" at bounding box center [846, 17] width 25 height 7
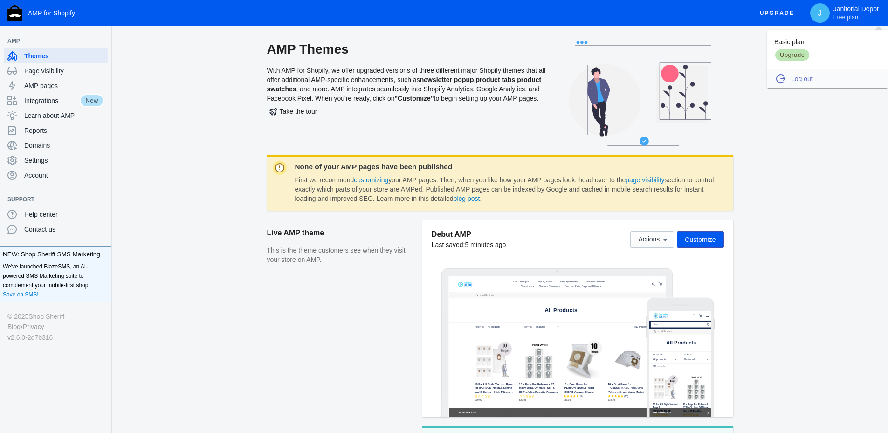
click at [801, 80] on span "Log out" at bounding box center [835, 78] width 88 height 9
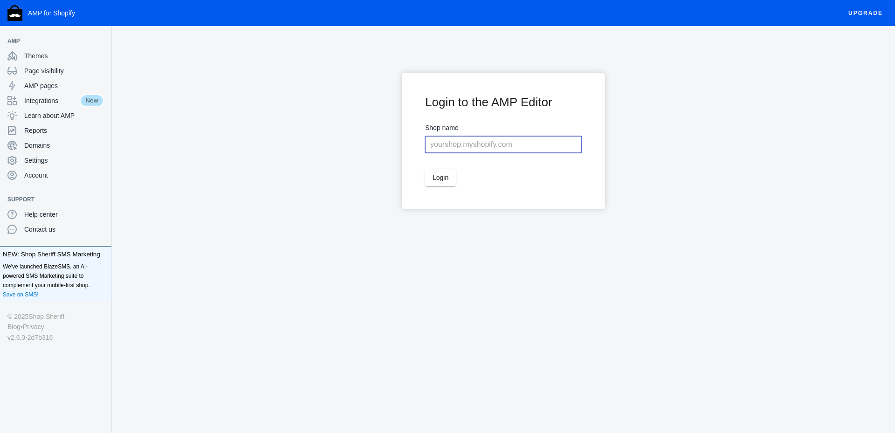
click at [486, 146] on input "text" at bounding box center [503, 144] width 157 height 17
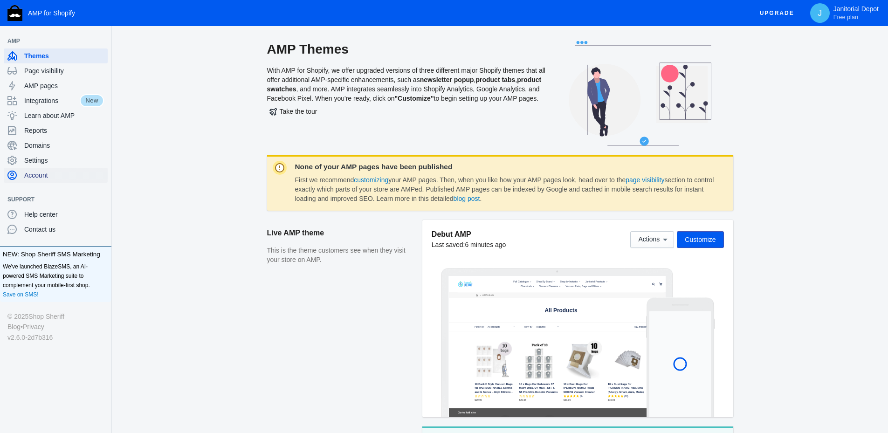
click at [40, 175] on span "Account" at bounding box center [64, 175] width 80 height 9
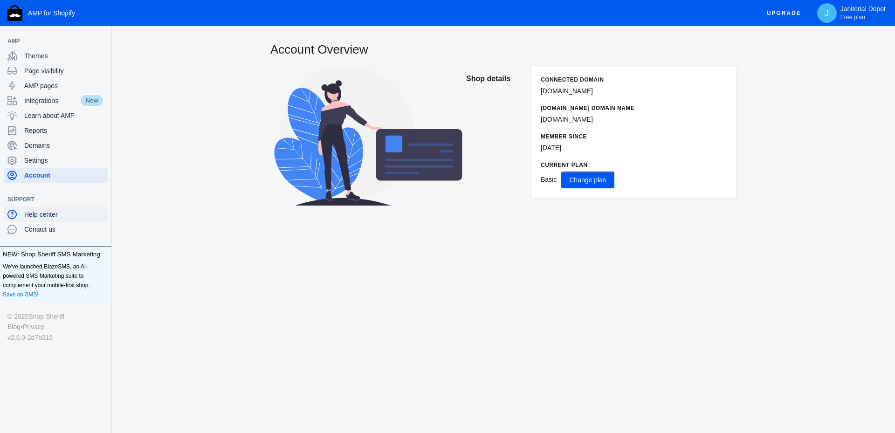
click at [38, 209] on div "Help center" at bounding box center [55, 214] width 97 height 15
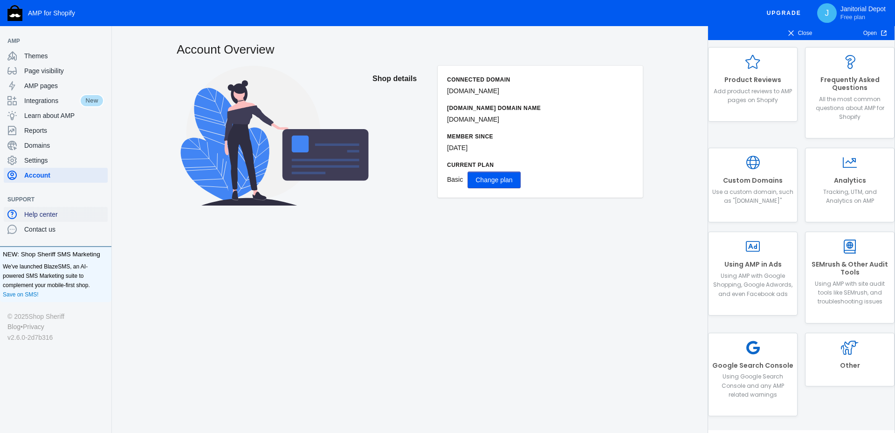
scroll to position [144, 0]
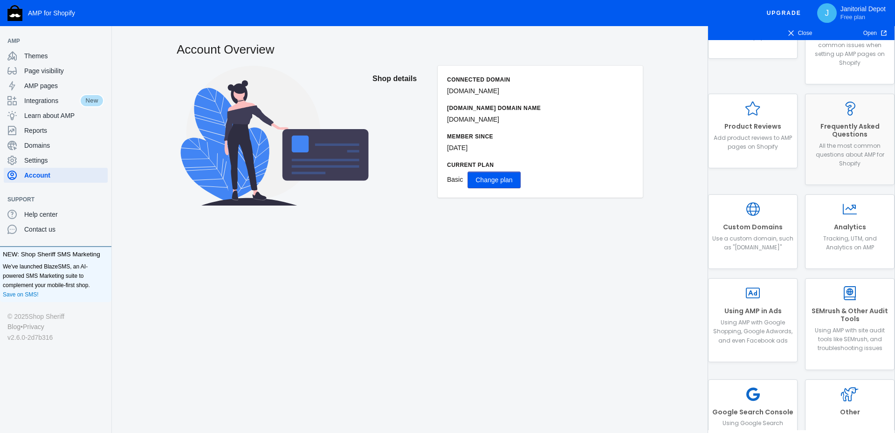
click at [848, 147] on p "All the most common questions about AMP for Shopify" at bounding box center [850, 154] width 81 height 27
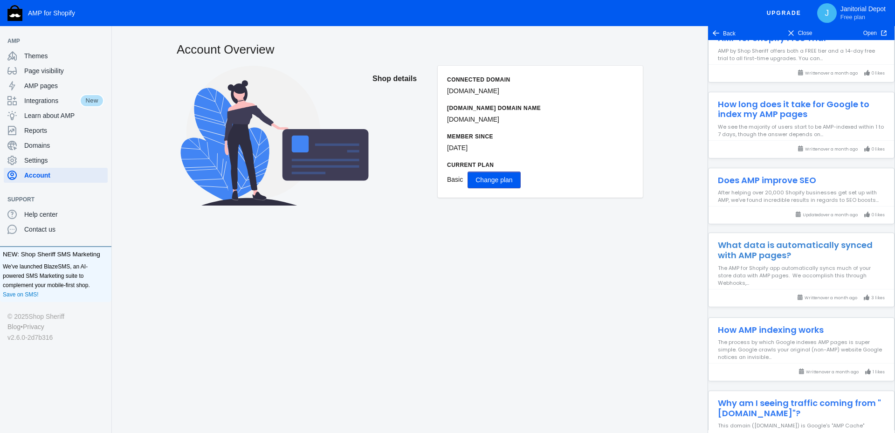
scroll to position [466, 0]
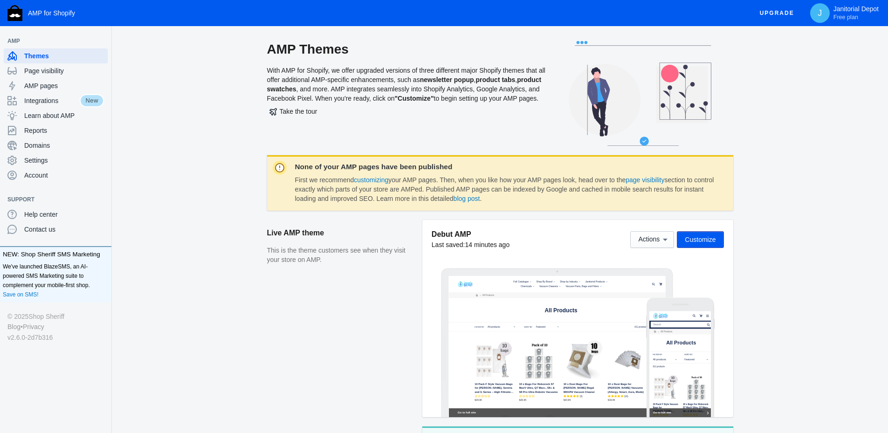
click at [583, 43] on use at bounding box center [640, 93] width 142 height 105
click at [645, 142] on use at bounding box center [640, 93] width 142 height 105
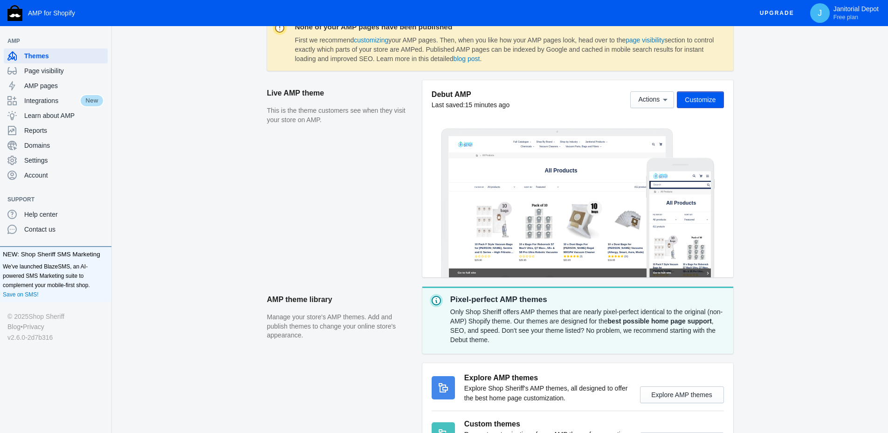
scroll to position [218, 0]
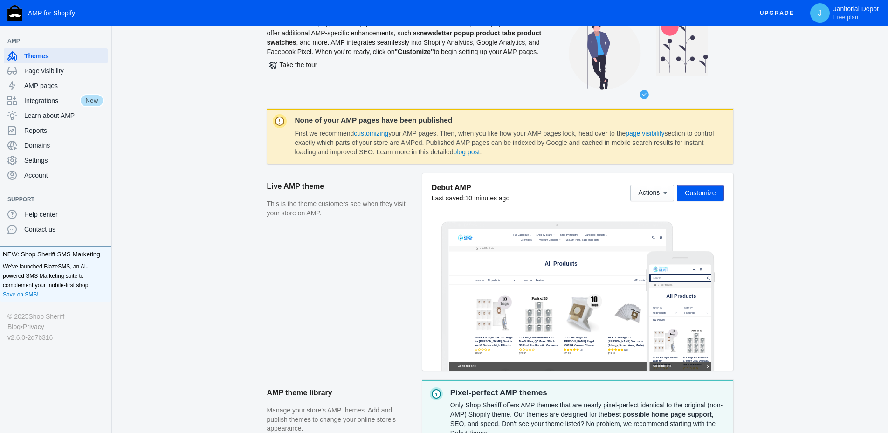
scroll to position [93, 0]
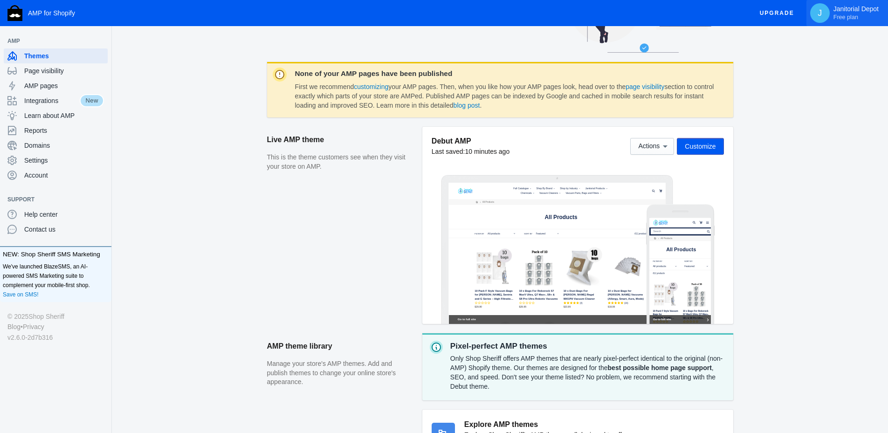
click at [855, 14] on span "Free plan" at bounding box center [846, 17] width 25 height 7
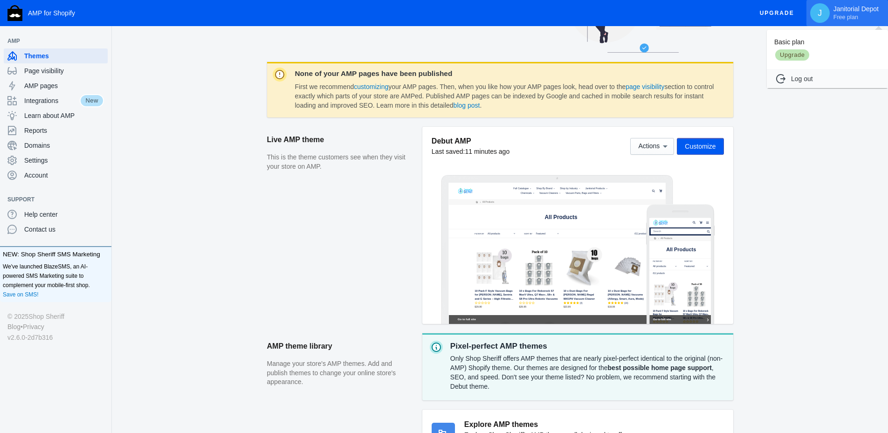
scroll to position [0, 0]
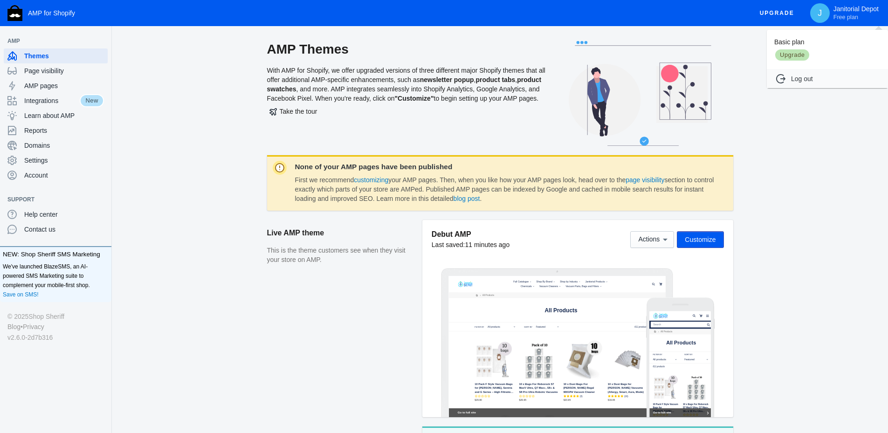
click at [795, 54] on span "Upgrade" at bounding box center [793, 54] width 36 height 13
